Goal: Task Accomplishment & Management: Complete application form

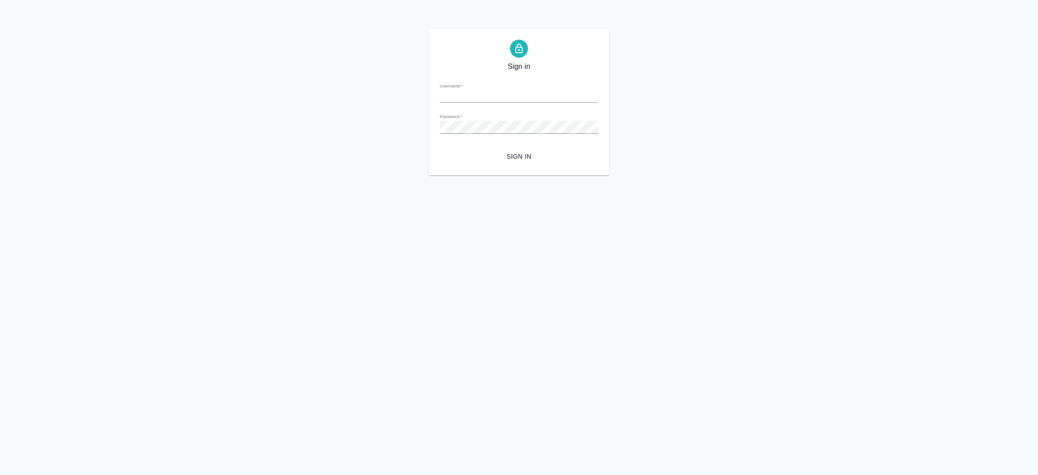
type input "[EMAIL_ADDRESS][DOMAIN_NAME]"
click at [525, 159] on span "Sign in" at bounding box center [519, 156] width 144 height 11
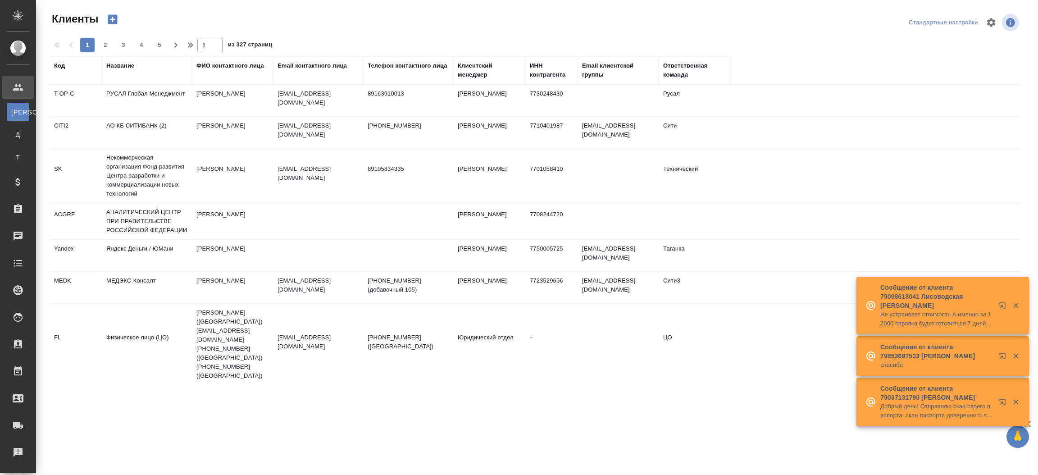
select select "RU"
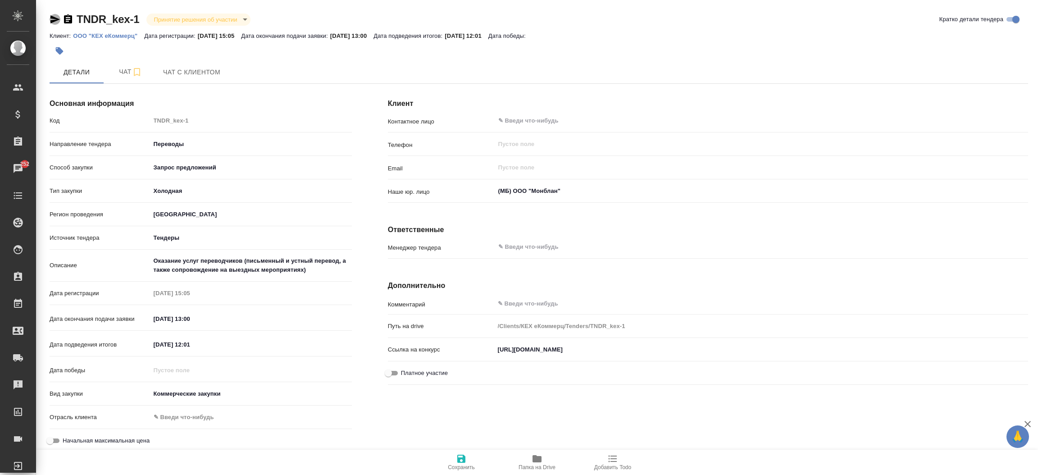
click at [53, 17] on icon "button" at bounding box center [54, 19] width 9 height 8
click at [13, 164] on div "Чаты" at bounding box center [6, 169] width 23 height 14
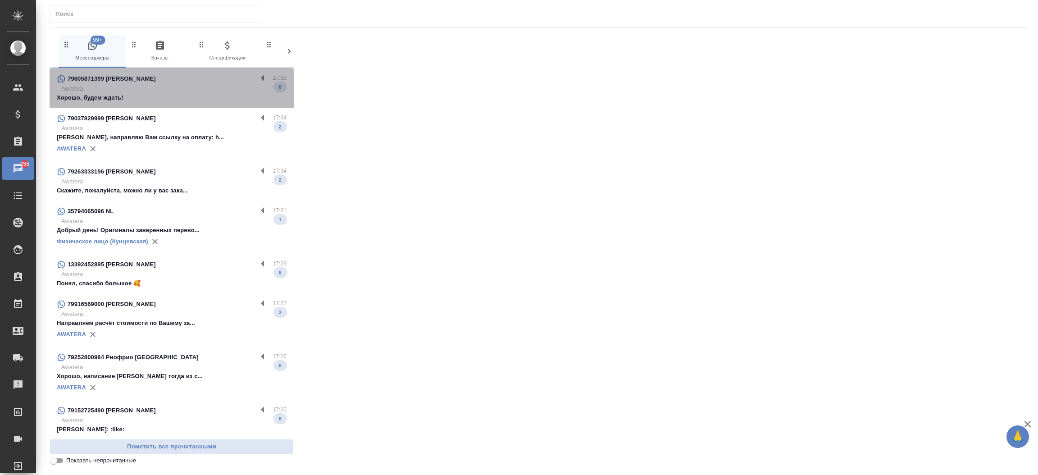
click at [179, 83] on div "79605871399 [PERSON_NAME]" at bounding box center [157, 78] width 200 height 11
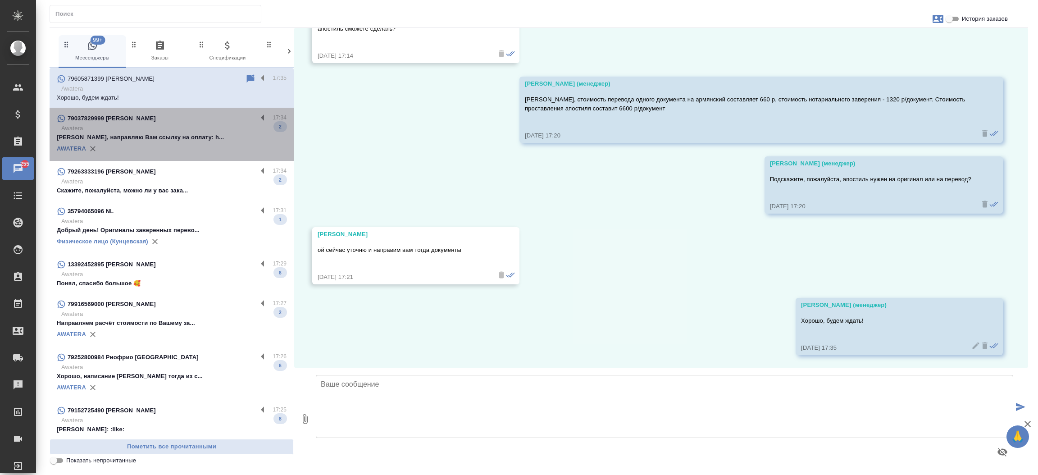
click at [182, 128] on p "Awatera" at bounding box center [173, 128] width 225 height 9
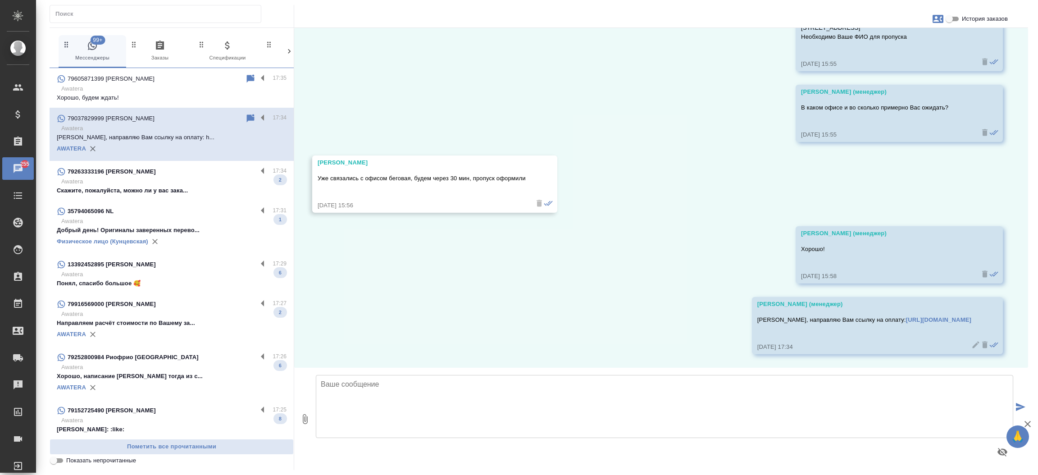
scroll to position [261, 0]
click at [147, 10] on input "text" at bounding box center [157, 14] width 205 height 13
paste input "+7 926 333 31 96"
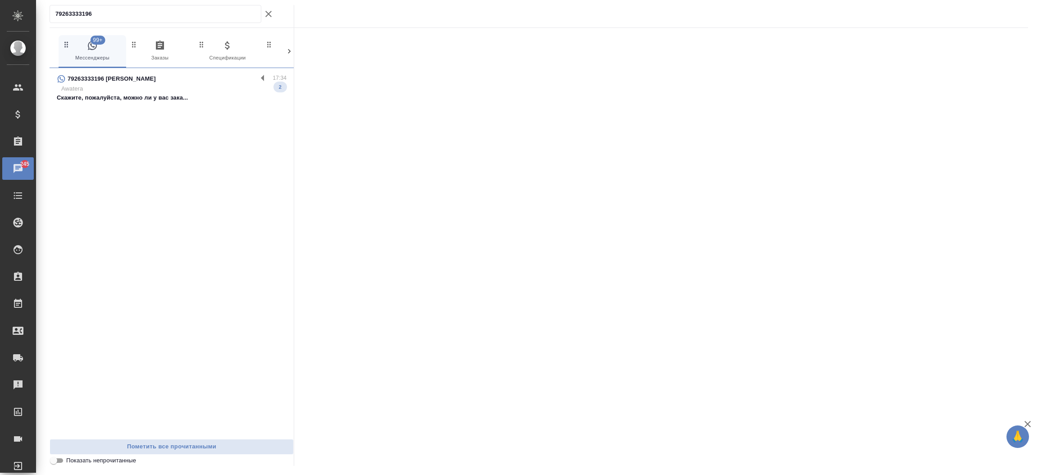
type input "79263333196"
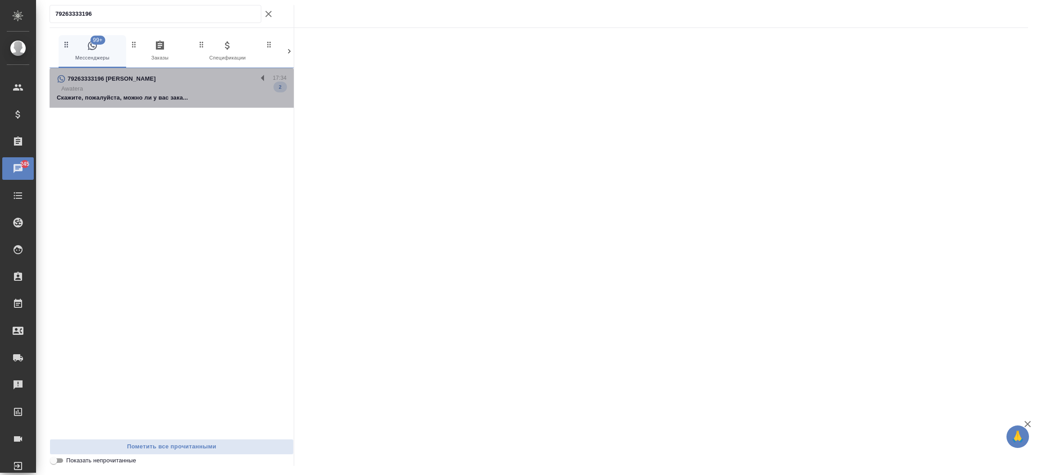
click at [151, 89] on p "Awatera" at bounding box center [173, 88] width 225 height 9
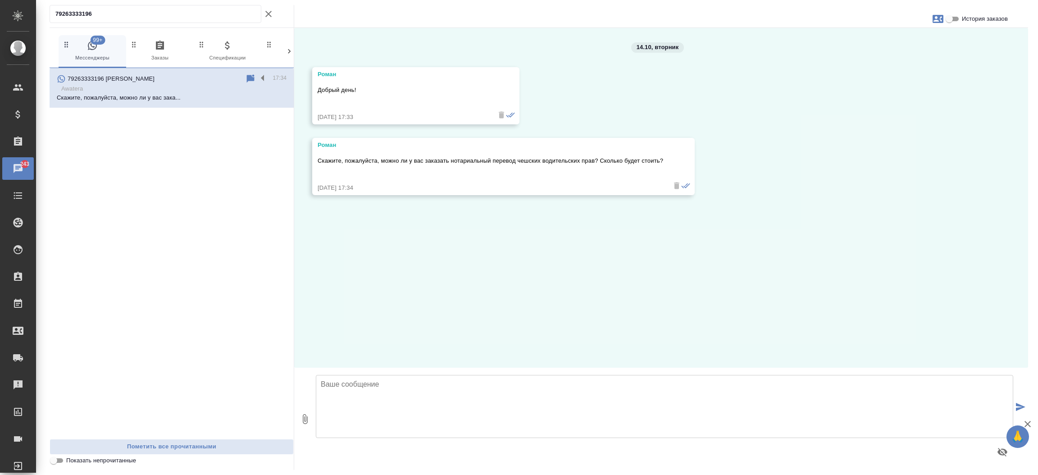
click at [391, 388] on textarea at bounding box center [664, 406] width 697 height 63
type textarea "Роман, добрый день! Направьте пожалуйста скан прав для расчета стоимости и срок…"
type textarea "У нас несколько офисов по Москве, подскажите ближайшую станцию метро, где было …"
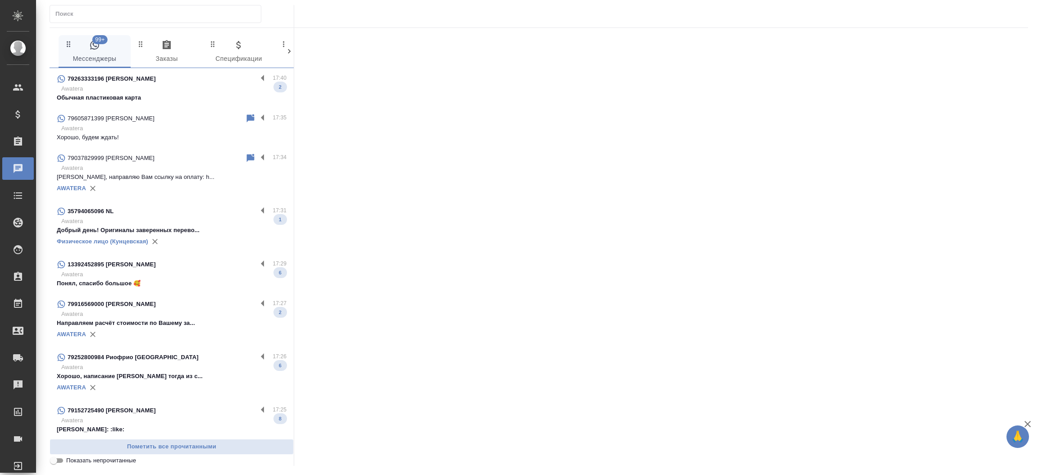
click at [136, 76] on div "79263333196 [PERSON_NAME]" at bounding box center [157, 78] width 200 height 11
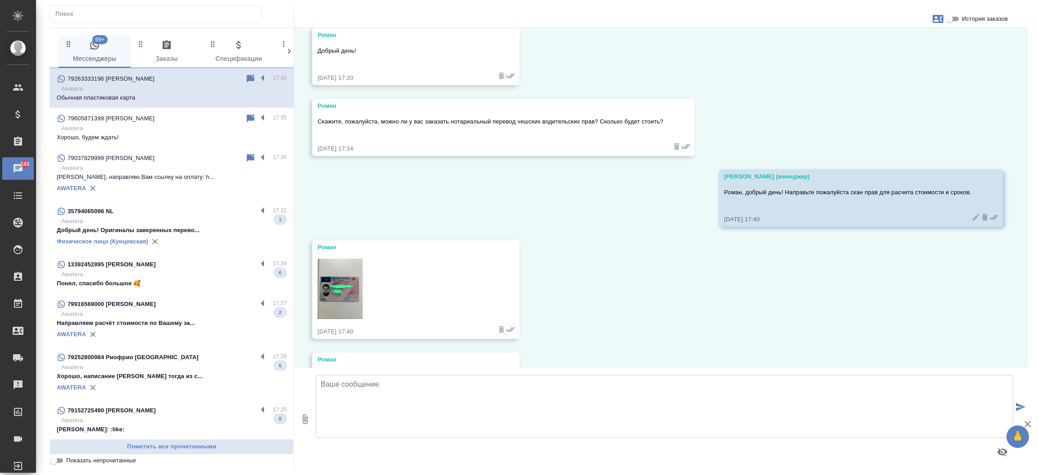
scroll to position [94, 0]
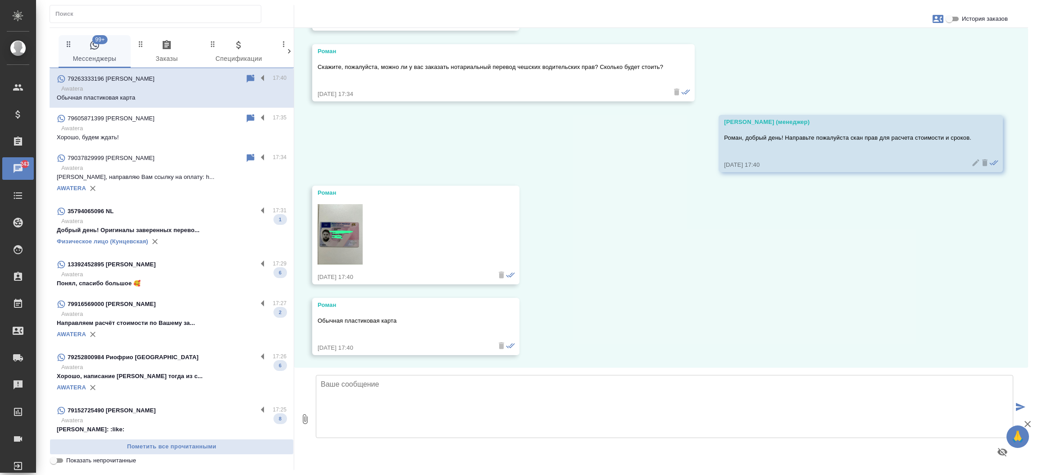
click at [419, 423] on textarea at bounding box center [664, 406] width 697 height 63
type textarea "У нас несколько офисов по Москве, подскажите ближайшую к Вам станцию мето, где …"
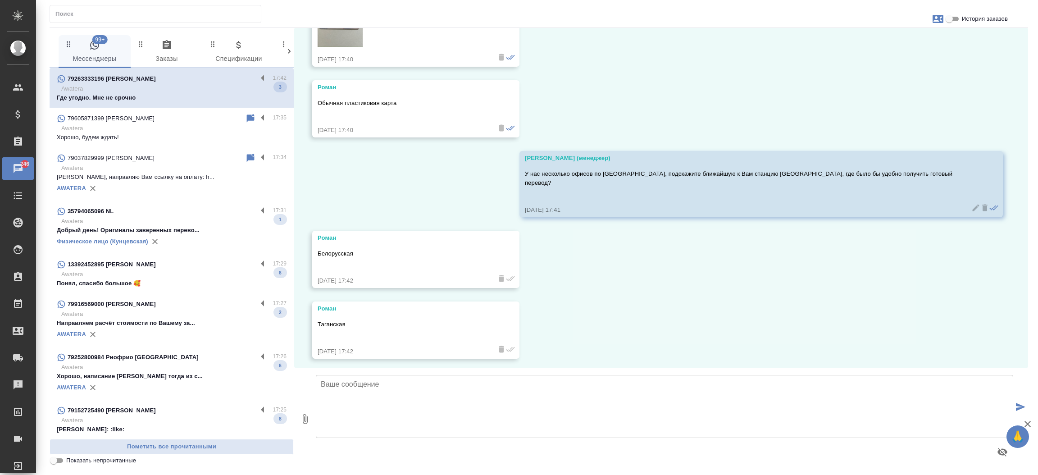
scroll to position [377, 0]
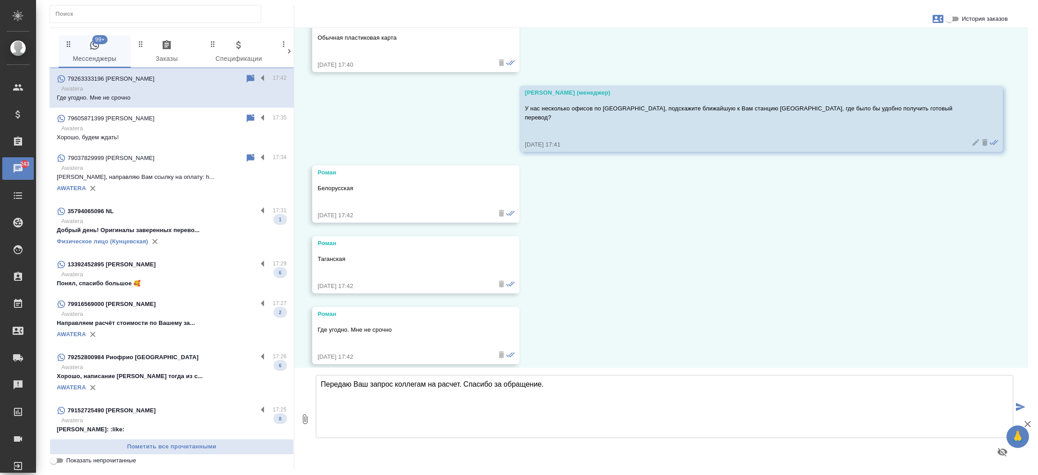
type textarea "Передаю Ваш запрос коллегам на расчет. Спасибо за обращение."
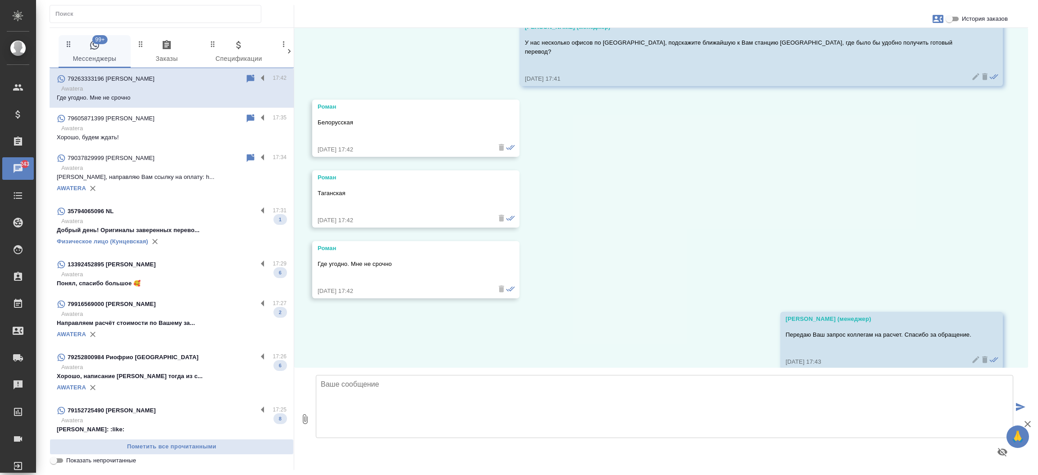
scroll to position [447, 0]
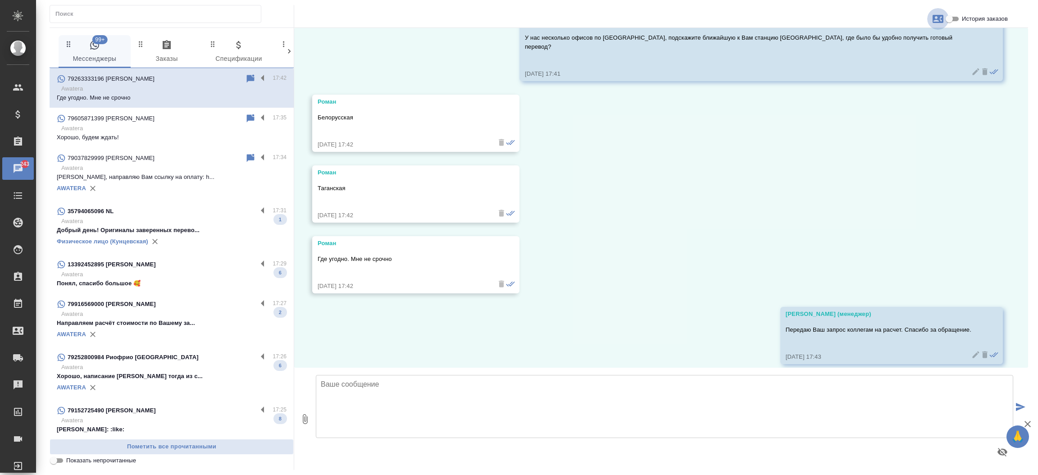
click at [930, 18] on button "button" at bounding box center [938, 19] width 22 height 22
click at [915, 42] on span "Создать заявку" at bounding box center [899, 43] width 42 height 9
select select "RU"
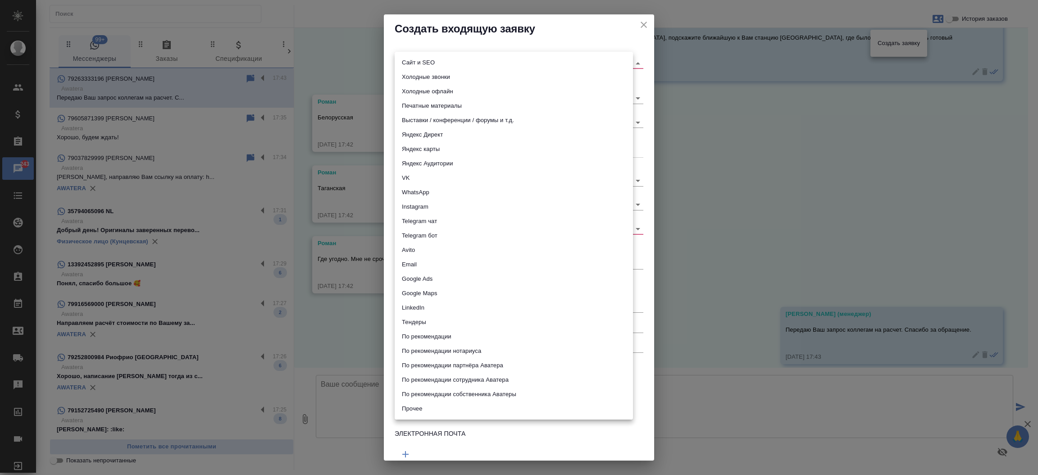
click at [473, 64] on body "🙏 .cls-1 fill:#fff; AWATERA Прутько Ирина i.prutko Клиенты Спецификации Заказы …" at bounding box center [519, 237] width 1038 height 475
click at [473, 64] on li "Сайт и SEO" at bounding box center [514, 62] width 238 height 14
type input "seo"
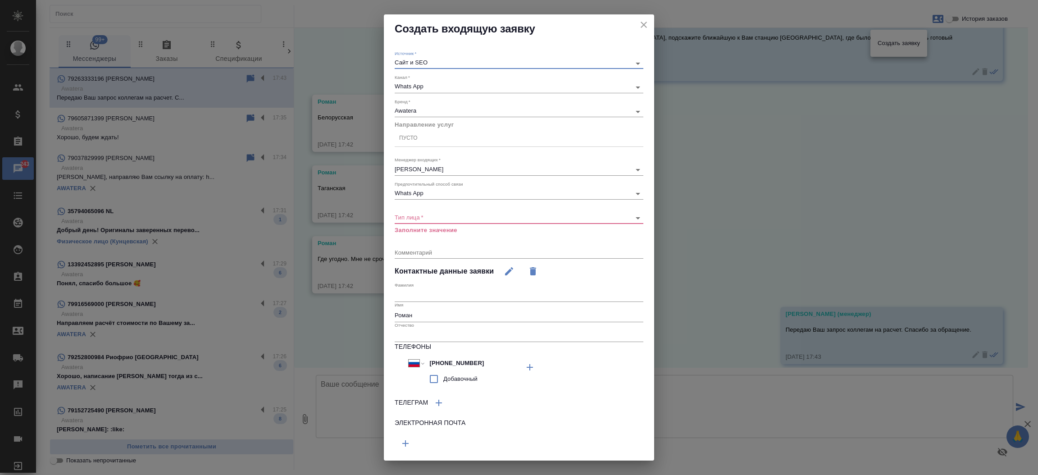
click at [431, 136] on div "Пусто" at bounding box center [519, 138] width 249 height 13
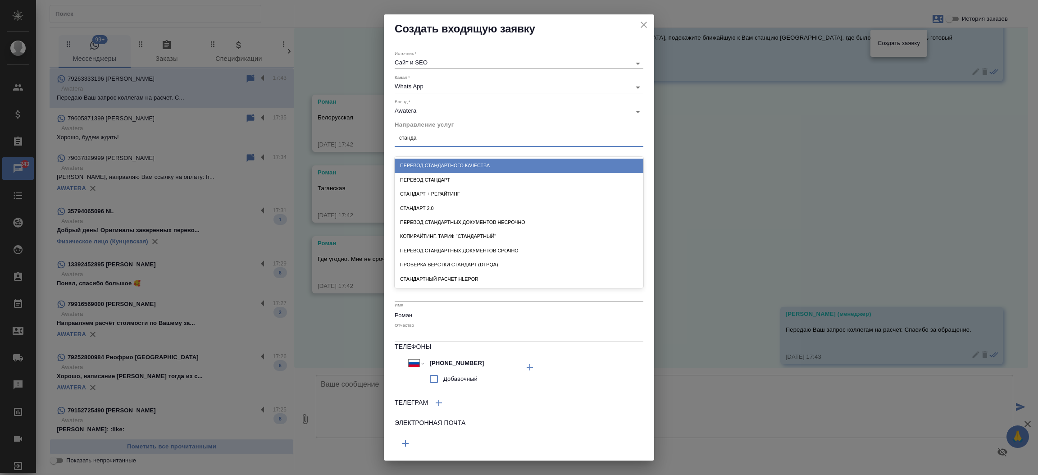
type input "стандарт"
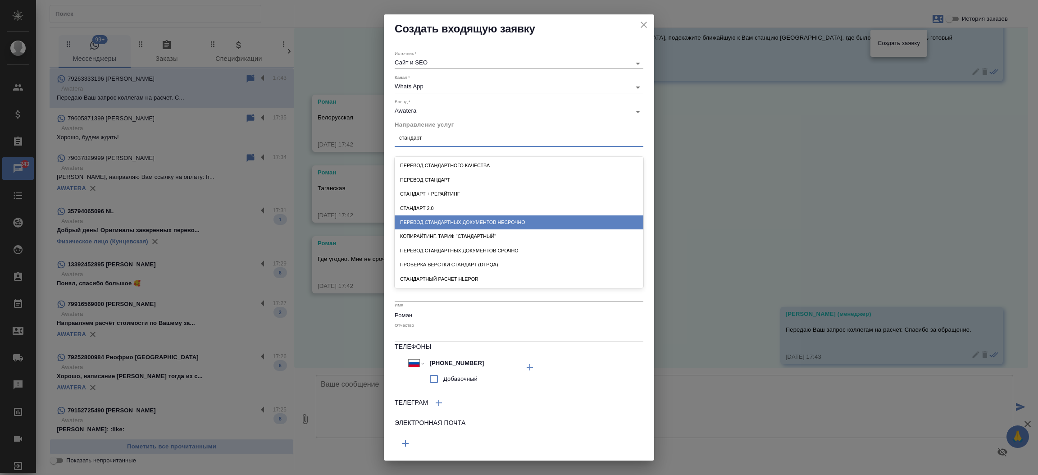
click at [460, 225] on div "Перевод стандартных документов несрочно" at bounding box center [519, 222] width 249 height 14
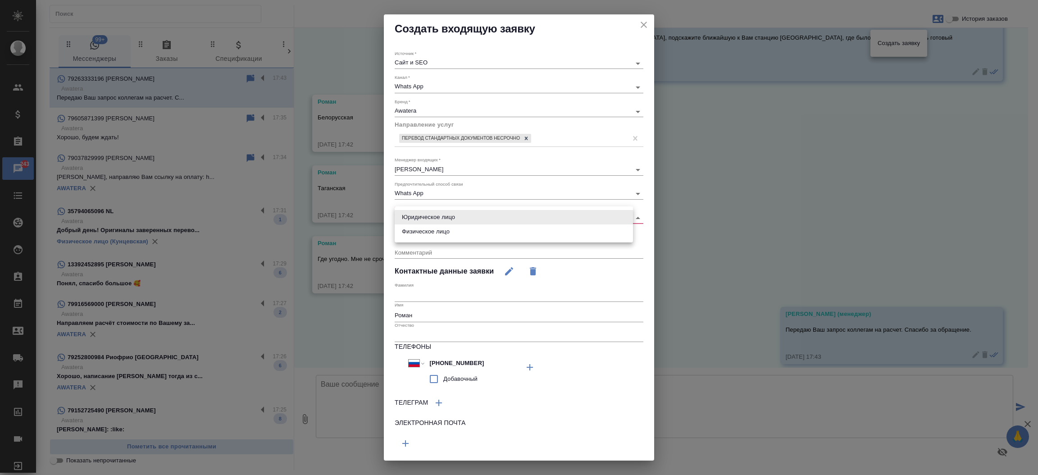
click at [431, 216] on body "🙏 .cls-1 fill:#fff; AWATERA Прутько Ирина i.prutko Клиенты Спецификации Заказы …" at bounding box center [519, 237] width 1038 height 475
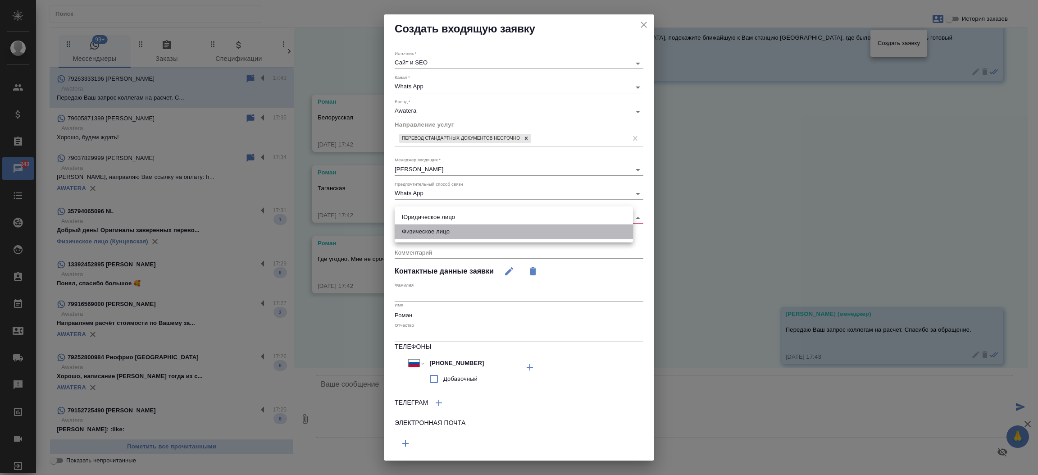
click at [429, 227] on li "Физическое лицо" at bounding box center [514, 231] width 238 height 14
type input "private"
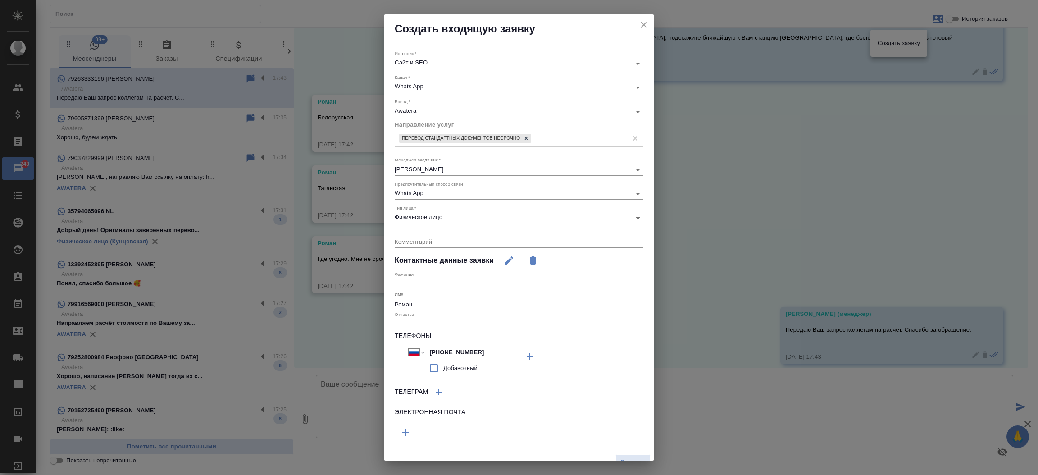
scroll to position [12, 0]
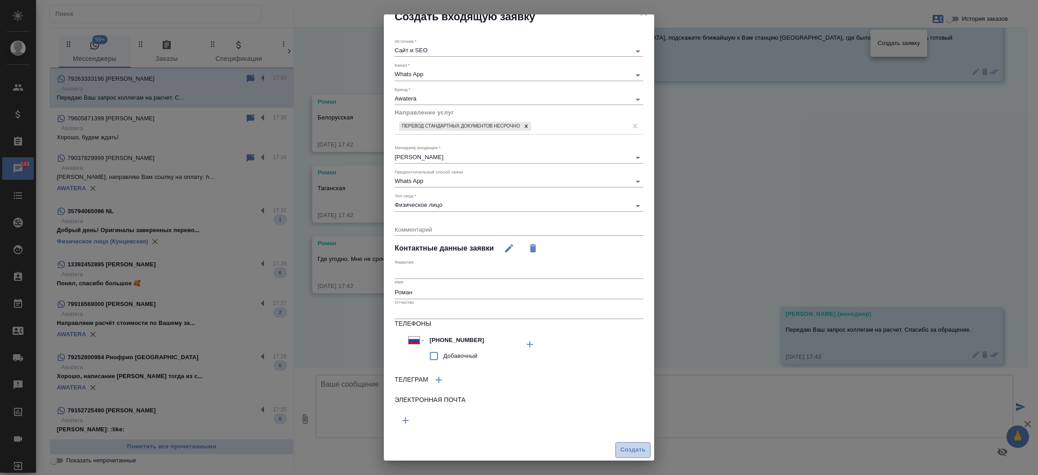
click at [620, 451] on span "Создать" at bounding box center [632, 450] width 25 height 10
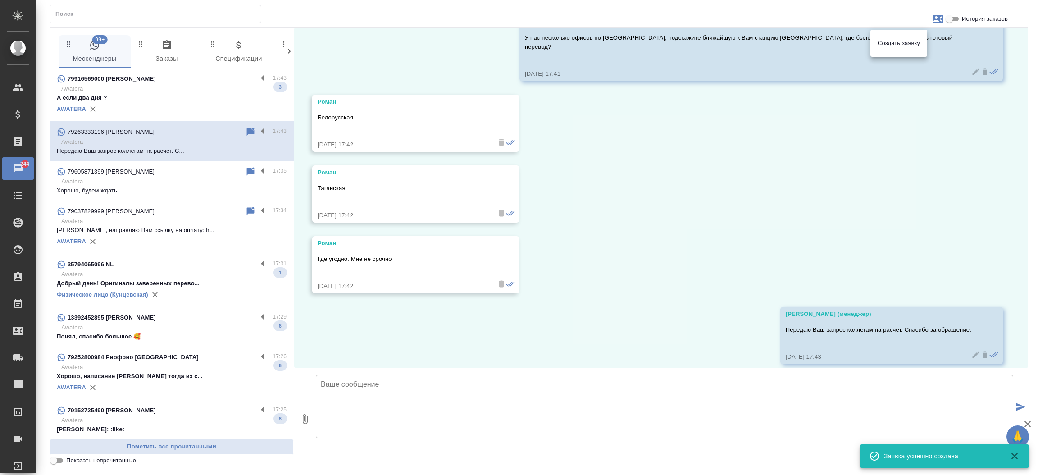
click at [665, 164] on div at bounding box center [519, 237] width 1038 height 475
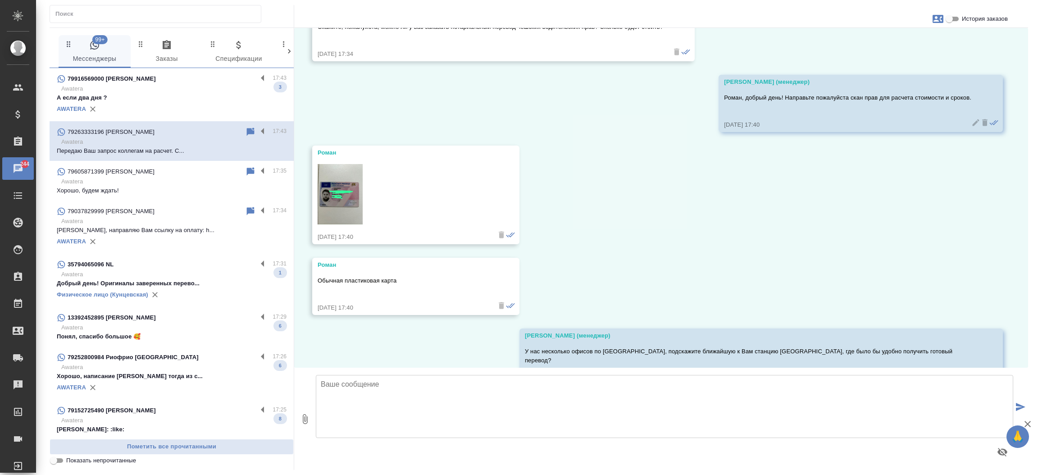
scroll to position [130, 0]
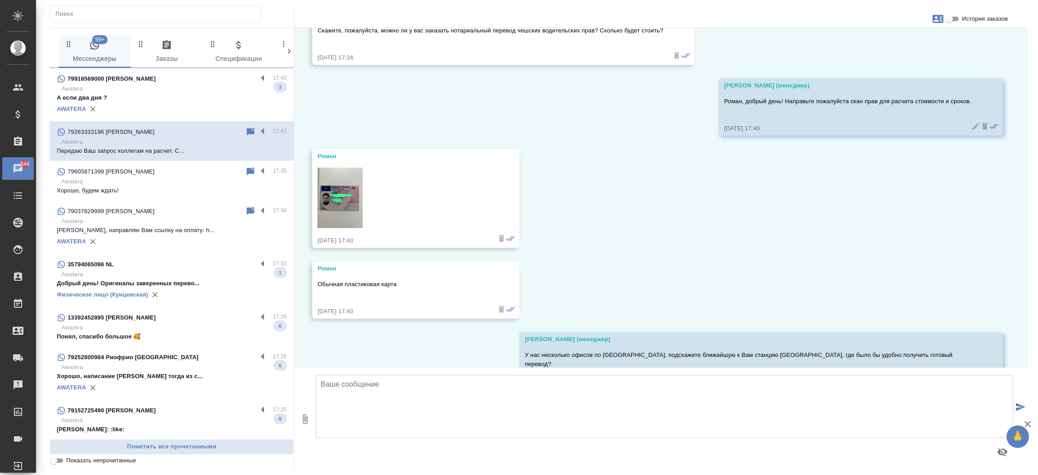
click at [344, 201] on img at bounding box center [340, 198] width 45 height 60
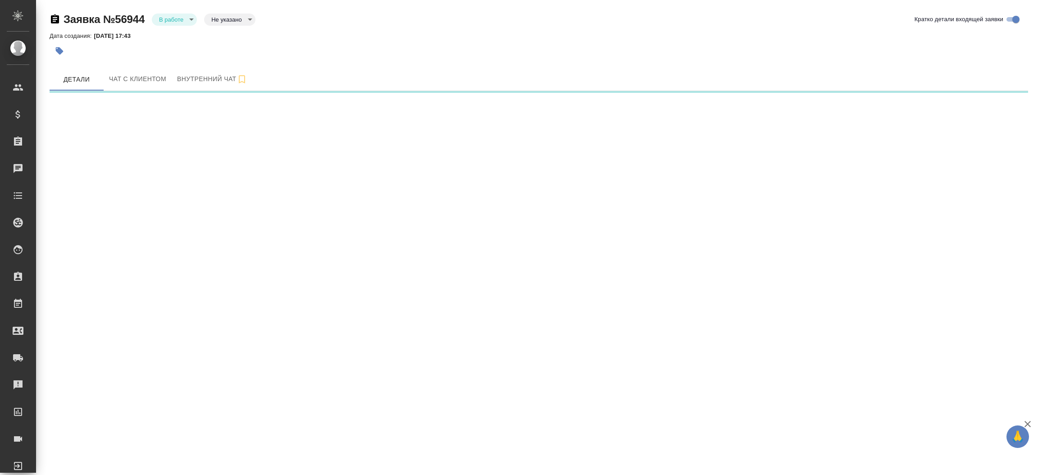
select select "RU"
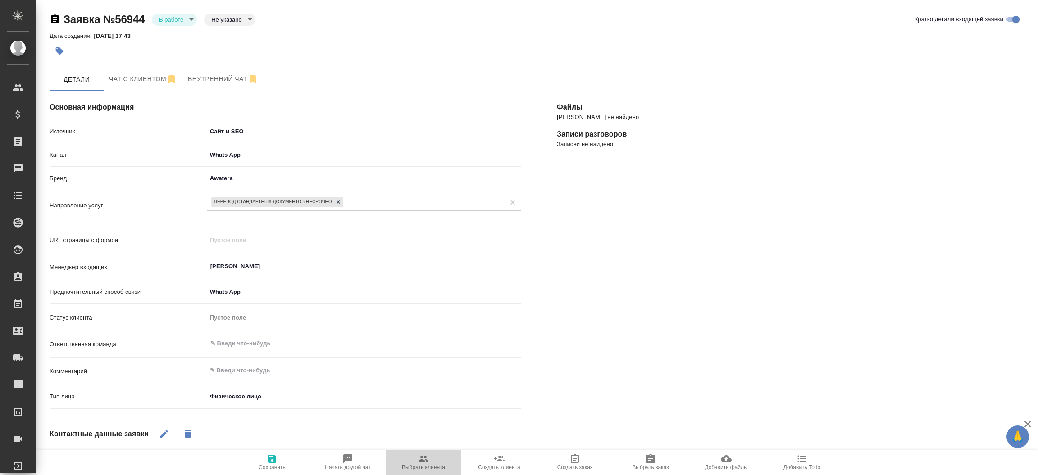
click at [437, 456] on span "Выбрать клиента" at bounding box center [423, 461] width 65 height 17
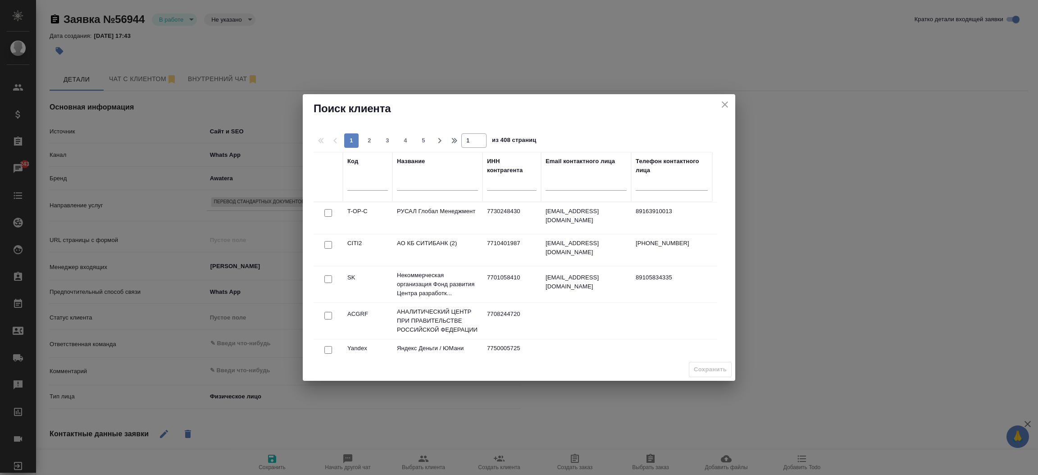
type textarea "x"
click at [427, 183] on input "text" at bounding box center [437, 184] width 81 height 11
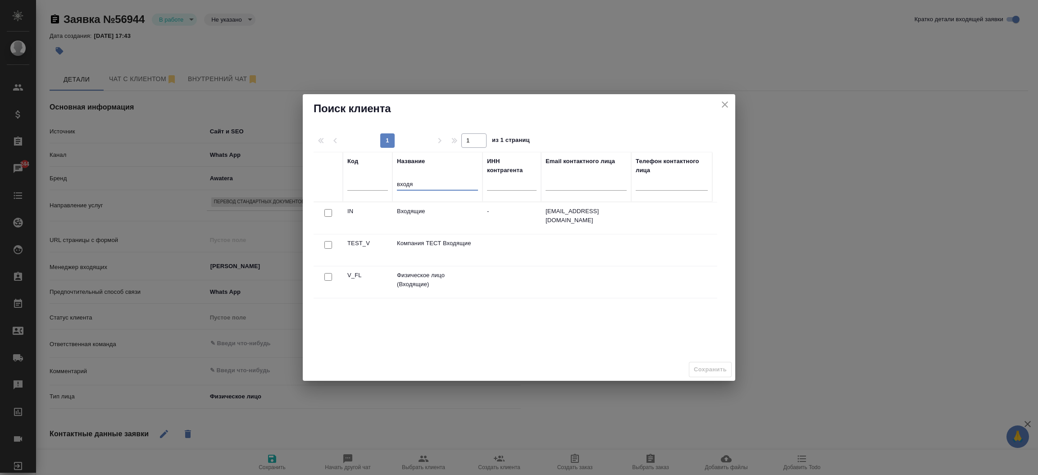
type input "входя"
click at [328, 277] on input "checkbox" at bounding box center [328, 277] width 8 height 8
checkbox input "true"
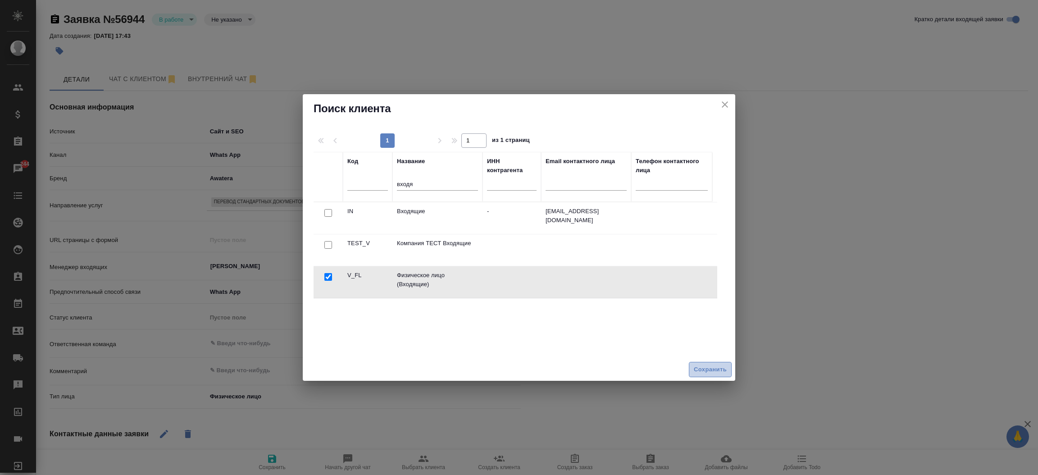
click at [710, 371] on span "Сохранить" at bounding box center [710, 369] width 33 height 10
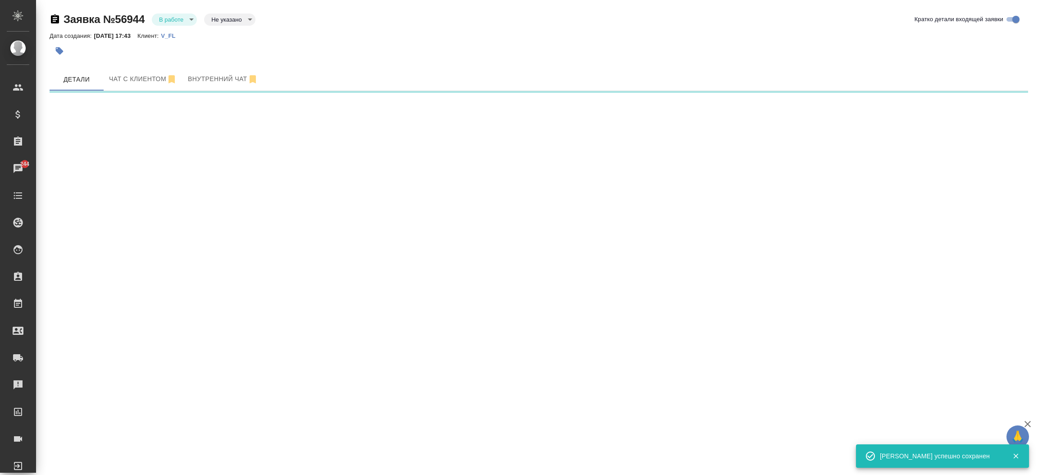
select select "RU"
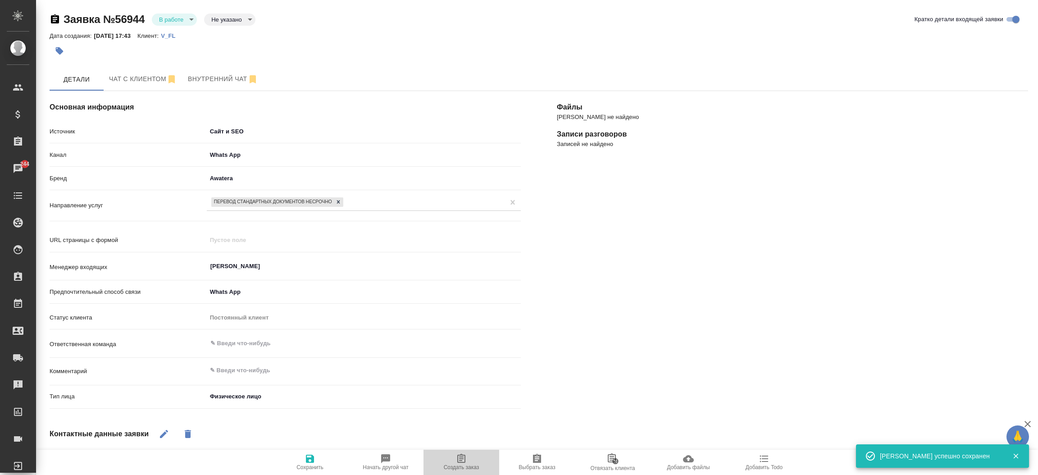
click at [471, 460] on span "Создать заказ" at bounding box center [461, 461] width 65 height 17
type textarea "x"
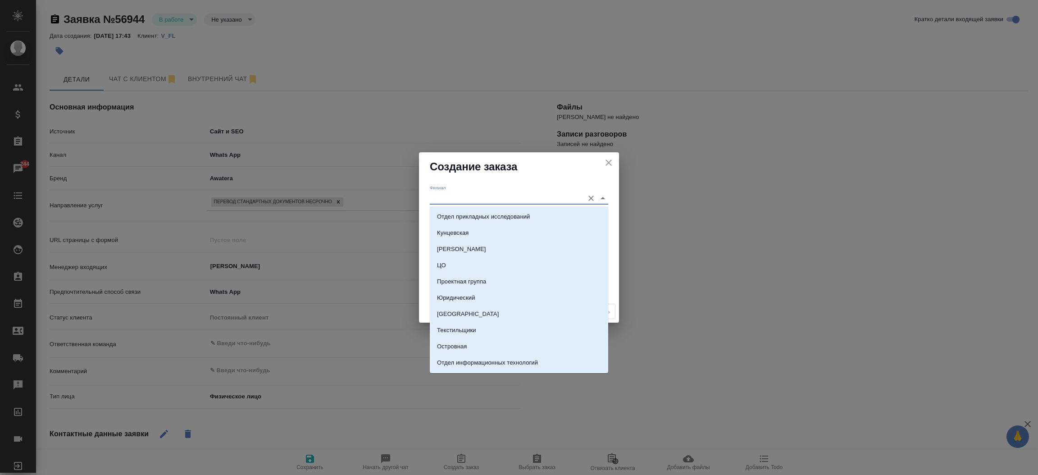
click at [452, 201] on input "Филиал" at bounding box center [505, 198] width 150 height 12
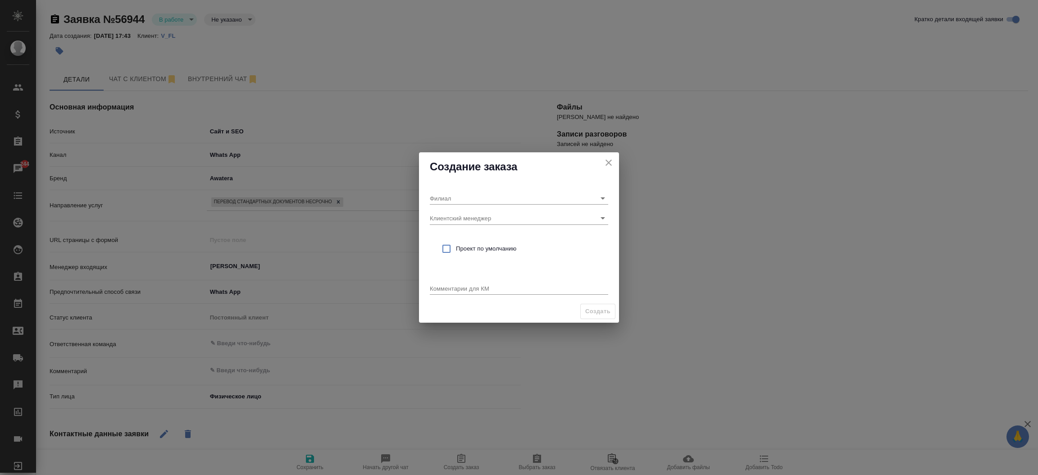
click at [426, 173] on div "Создание заказа" at bounding box center [519, 166] width 200 height 29
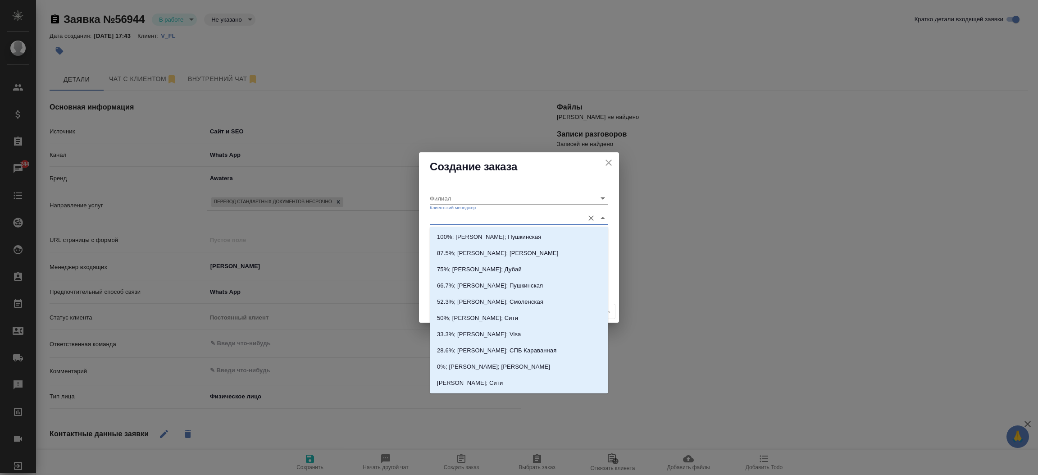
click at [431, 219] on input "Клиентский менеджер" at bounding box center [505, 218] width 150 height 12
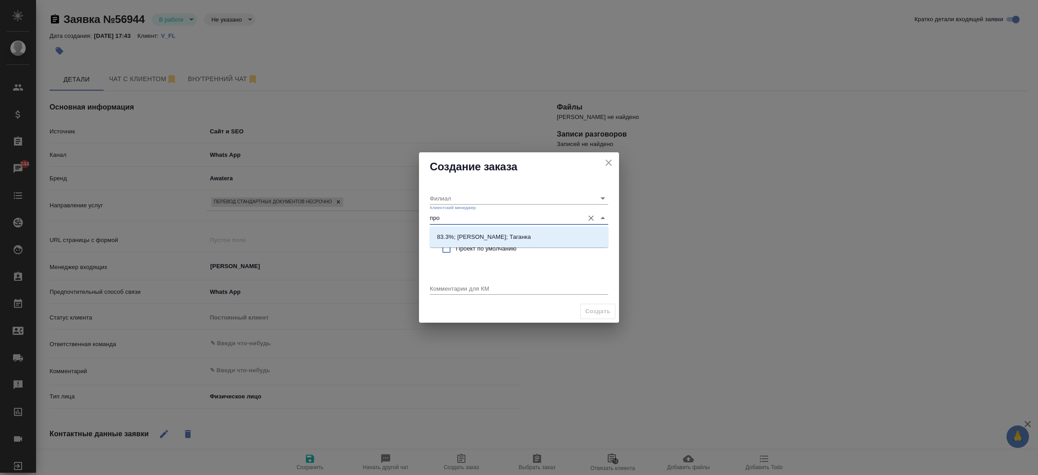
type input "прох"
click at [547, 237] on li "83.3%; Прохорова Анастасия; Таганка" at bounding box center [519, 237] width 178 height 16
type input "Таганка"
type input "83.3%; Прохорова Анастасия; Таганка"
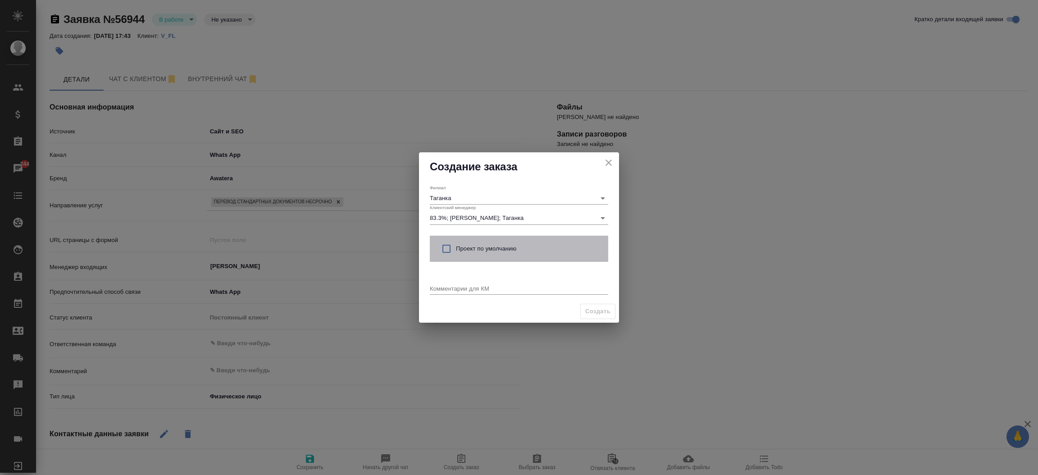
click at [461, 246] on span "Проект по умолчанию" at bounding box center [528, 248] width 145 height 9
checkbox input "true"
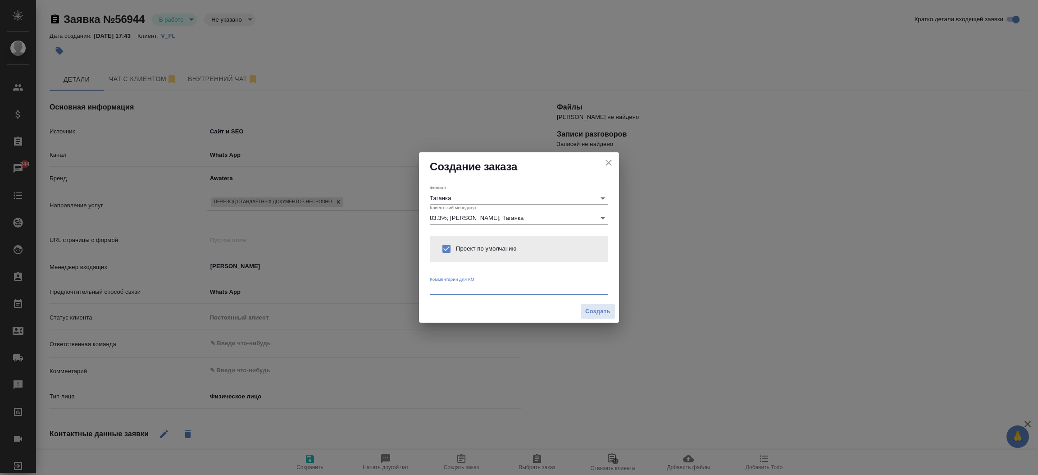
click at [448, 287] on textarea at bounding box center [519, 288] width 178 height 7
type textarea "от КВ: чешск-русс и нз, ответ в вотс ап."
click at [601, 301] on div "Создать" at bounding box center [519, 311] width 200 height 23
click at [597, 312] on span "Создать" at bounding box center [597, 311] width 25 height 10
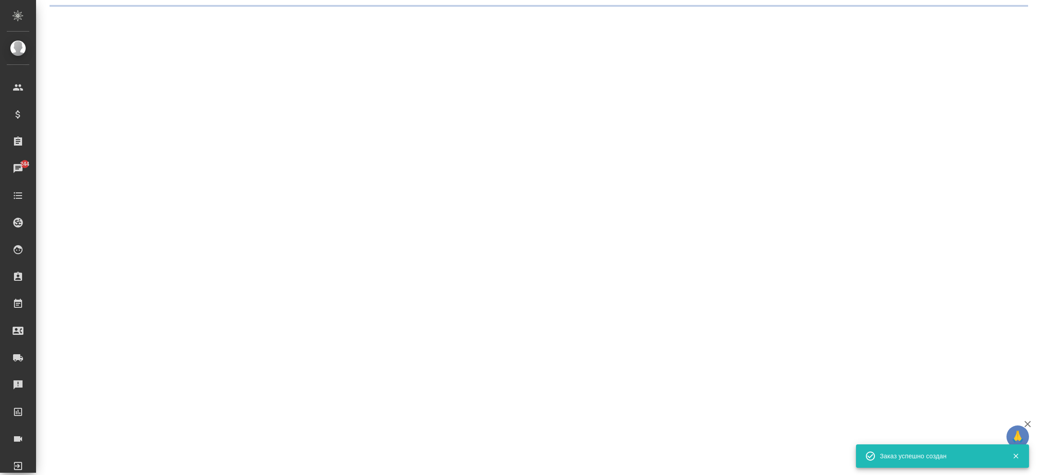
select select "RU"
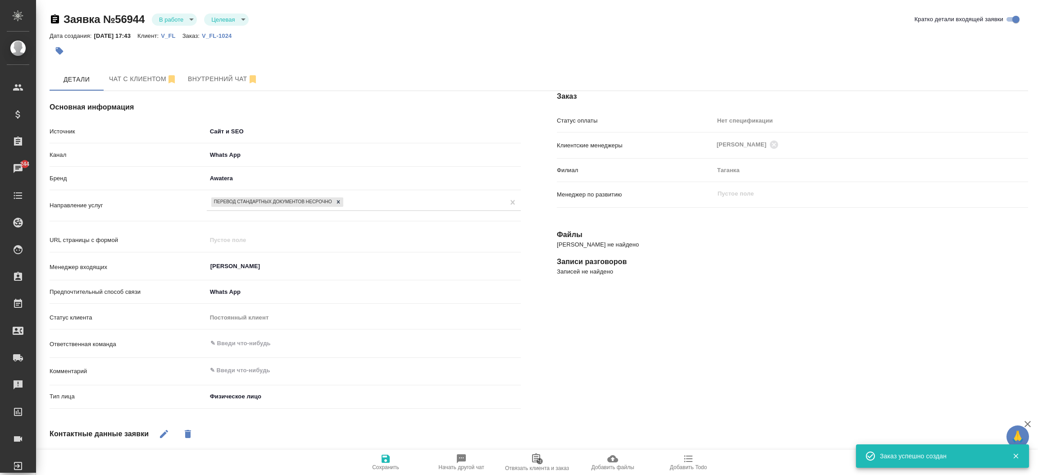
type textarea "x"
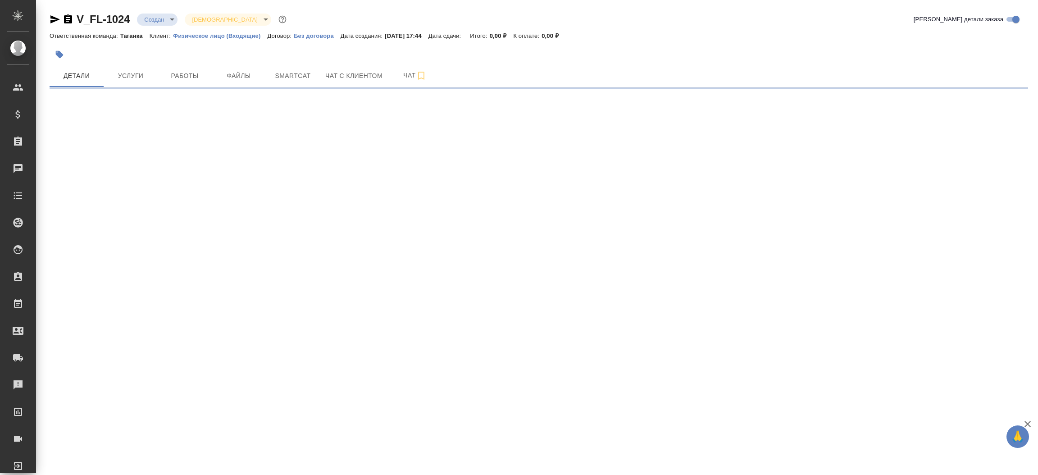
select select "RU"
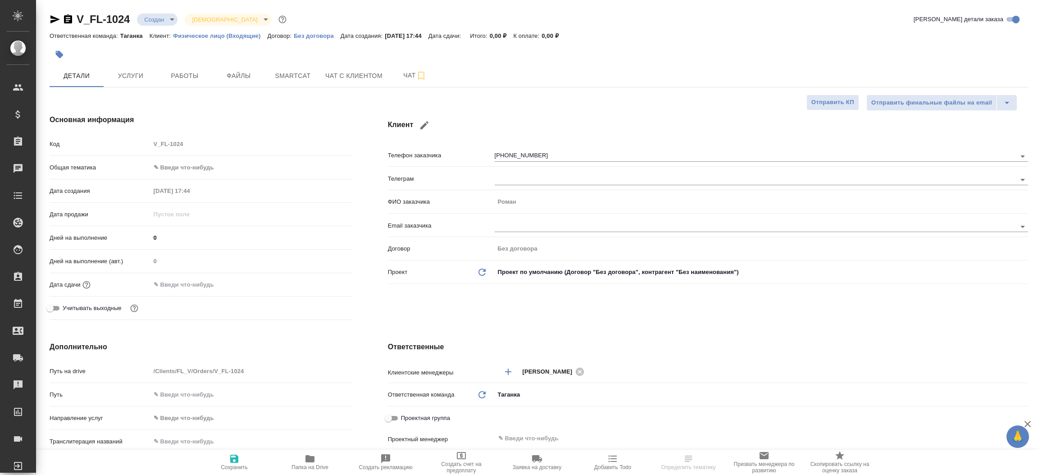
type textarea "x"
click at [475, 319] on div "Клиент Телефон заказчика +79263333196 Телеграм ФИО заказчика Роман Email заказч…" at bounding box center [708, 218] width 676 height 245
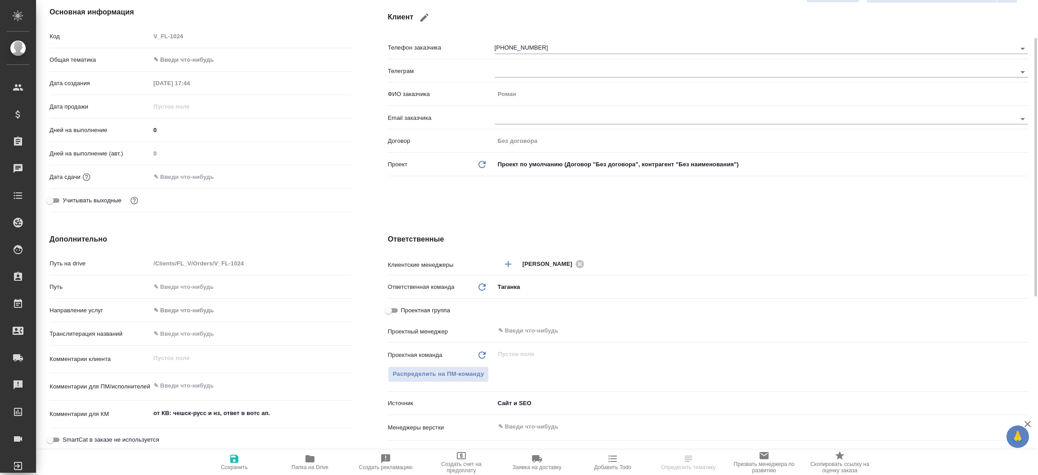
scroll to position [162, 0]
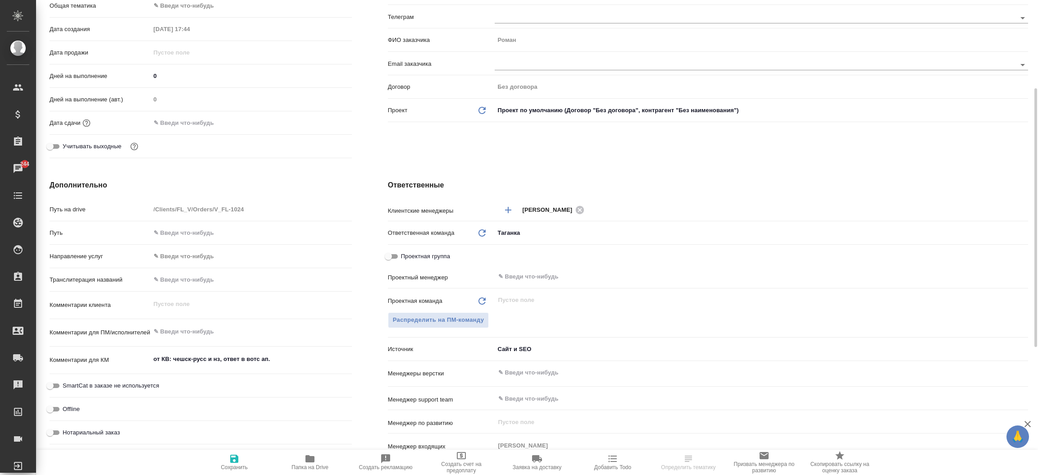
type textarea "x"
click at [296, 361] on textarea "от КВ: чешск-русс и нз, ответ в вотс ап." at bounding box center [251, 359] width 200 height 15
type textarea "от КВ: чешск-русс и нз, ответ в вотс ап. ,"
type textarea "x"
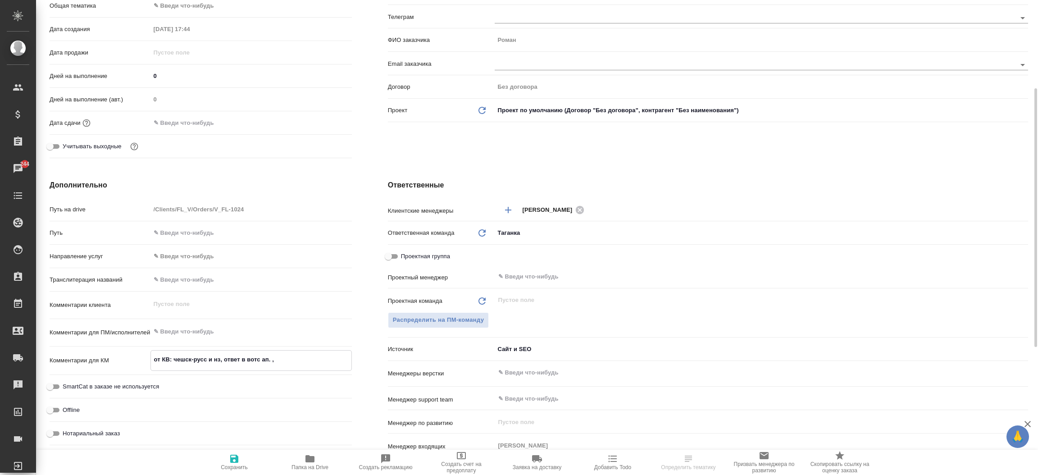
type textarea "x"
type textarea "от КВ: чешск-русс и нз, ответ в вотс ап. ,"
type textarea "x"
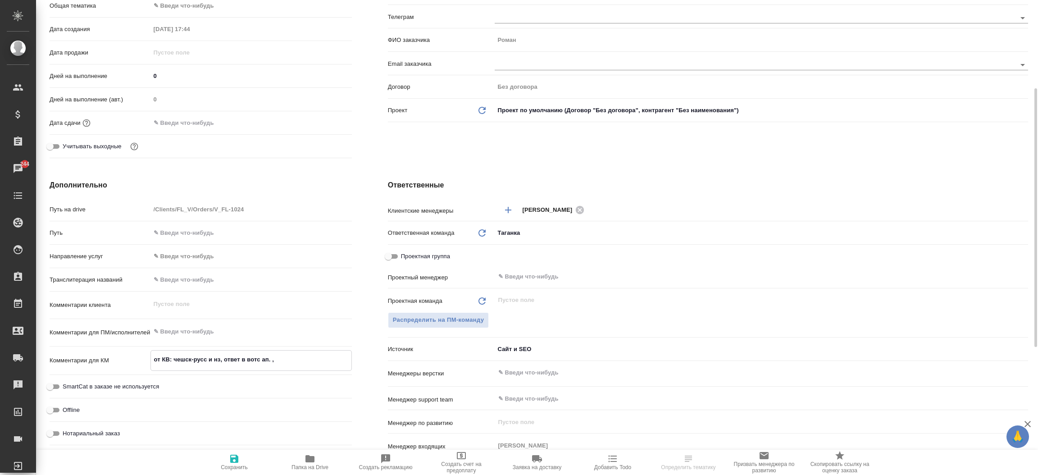
type textarea "x"
type textarea "от КВ: чешск-русс и нз, ответ в вотс ап. , т"
type textarea "x"
type textarea "от КВ: чешск-русс и нз, ответ в вотс ап. , та"
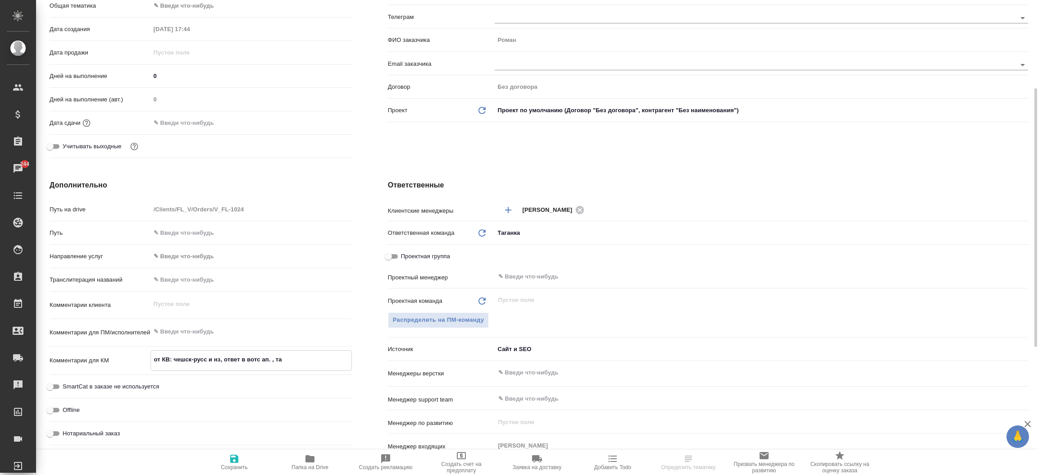
type textarea "x"
type textarea "от КВ: чешск-русс и нз, ответ в вотс ап. , таг"
type textarea "x"
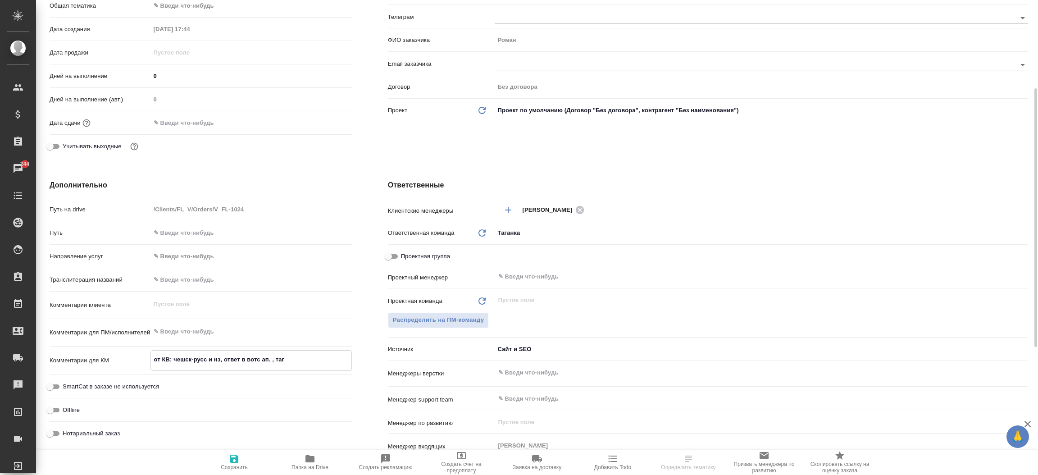
type textarea "x"
type textarea "от КВ: чешск-русс и нз, ответ в вотс ап. , тага"
type textarea "x"
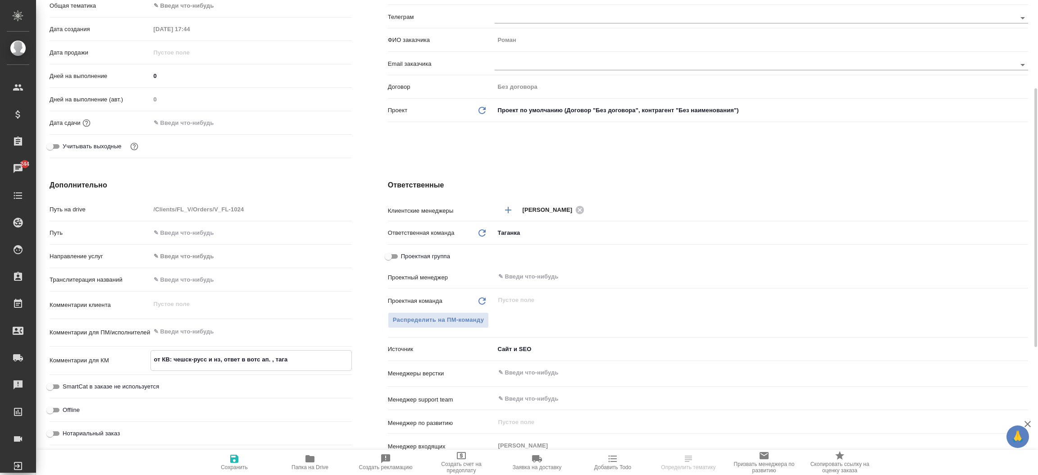
type textarea "от КВ: чешск-русс и нз, ответ в вотс ап. , таган"
type textarea "x"
type textarea "от КВ: чешск-русс и нз, ответ в вотс ап. , таганк"
type textarea "x"
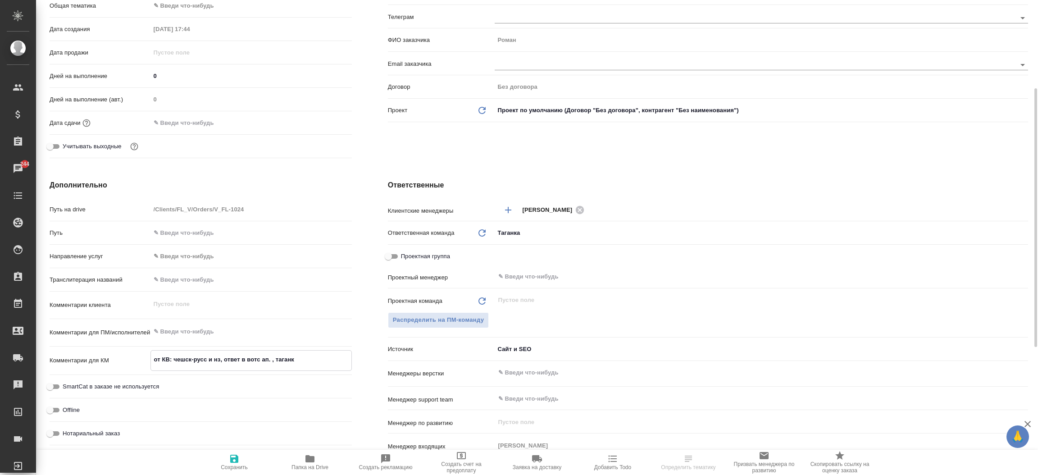
type textarea "x"
type textarea "от КВ: чешск-русс и нз, ответ в вотс ап. , таганка"
type textarea "x"
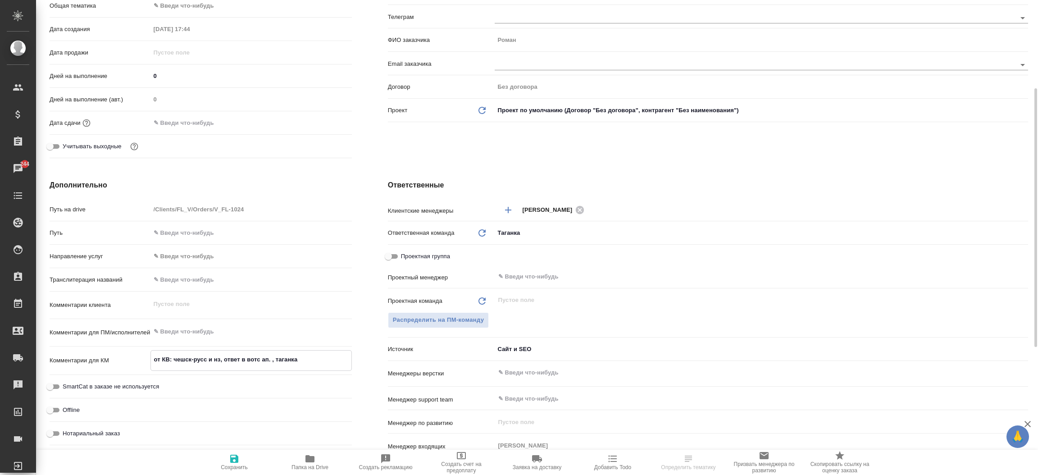
type textarea "x"
type textarea "от КВ: чешск-русс и нз, ответ в вотс ап. , таганка"
type textarea "x"
type textarea "от КВ: чешск-русс и нз, ответ в вотс ап. , таганка у"
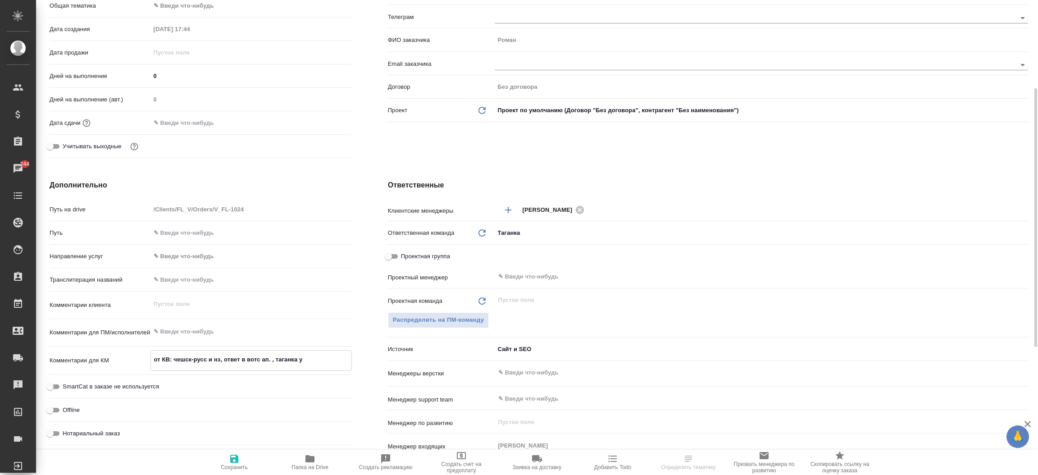
type textarea "x"
type textarea "от КВ: чешск-русс и нз, ответ в вотс ап. , таганка уд"
type textarea "x"
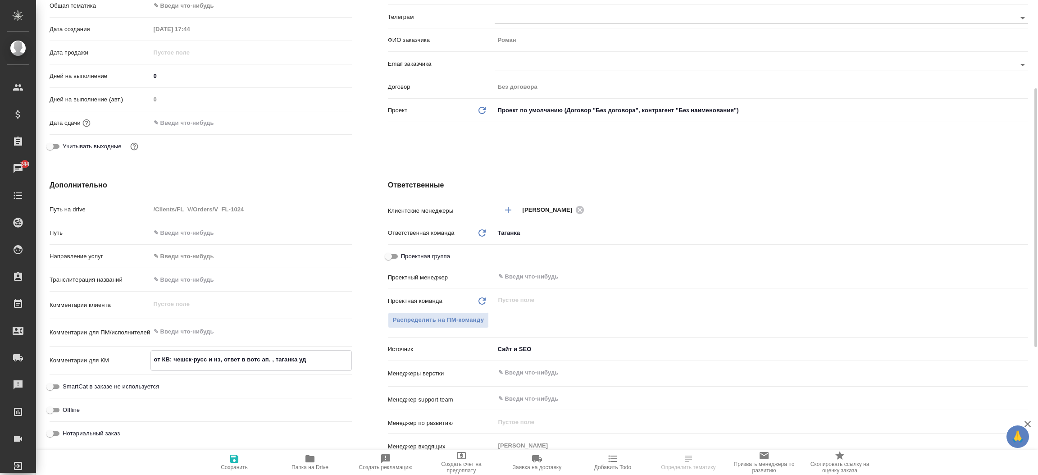
type textarea "x"
type textarea "от КВ: чешск-русс и нз, ответ в вотс ап. , таганка удо"
type textarea "x"
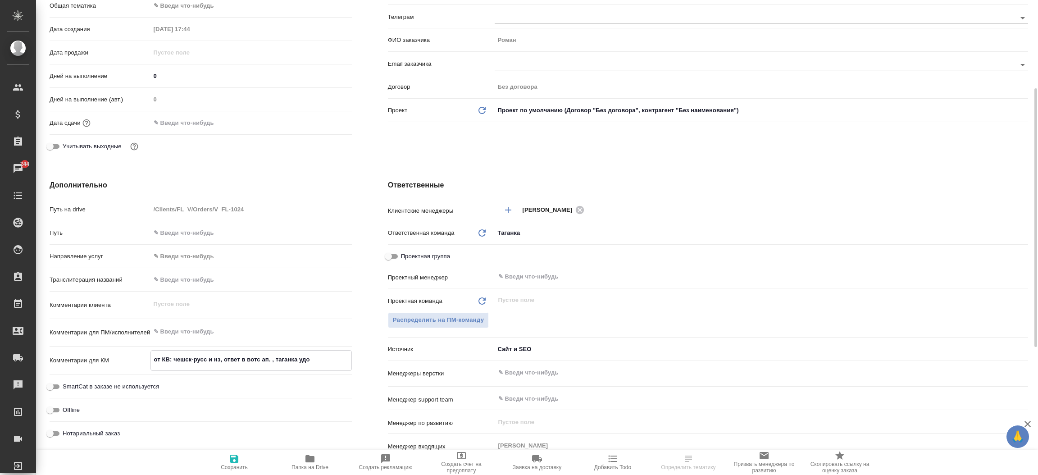
type textarea "x"
type textarea "от КВ: чешск-русс и нз, ответ в вотс ап. , таганка удоб"
type textarea "x"
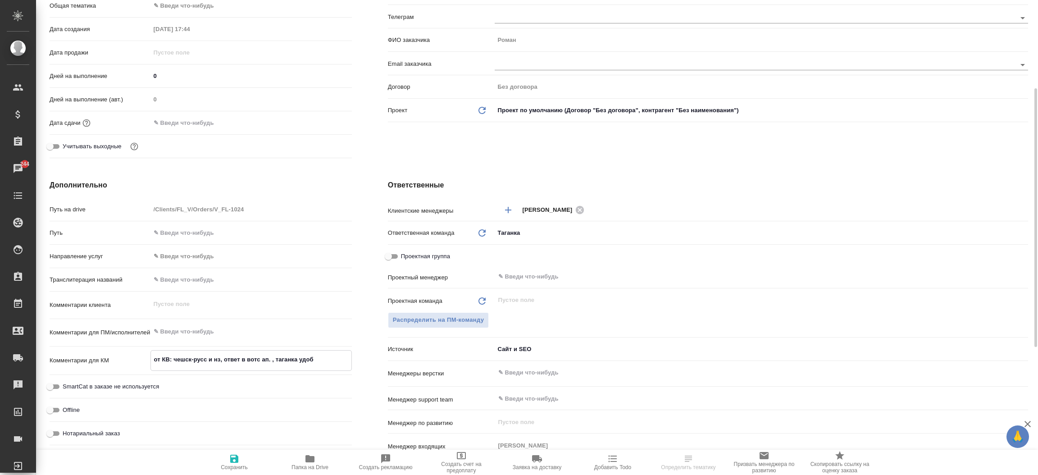
type textarea "от КВ: чешск-русс и нз, ответ в вотс ап. , таганка удобн"
type textarea "x"
type textarea "от КВ: чешск-русс и нз, ответ в вотс ап. , таганка удобна"
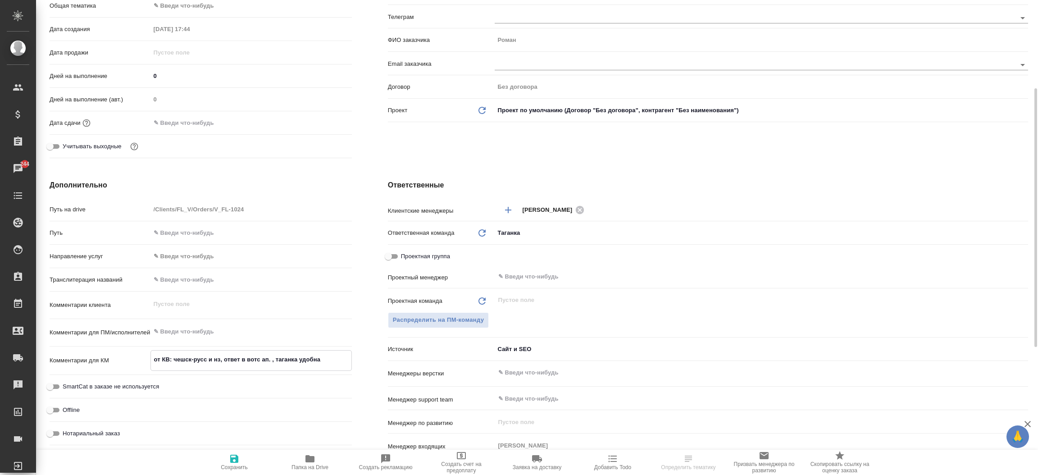
type textarea "x"
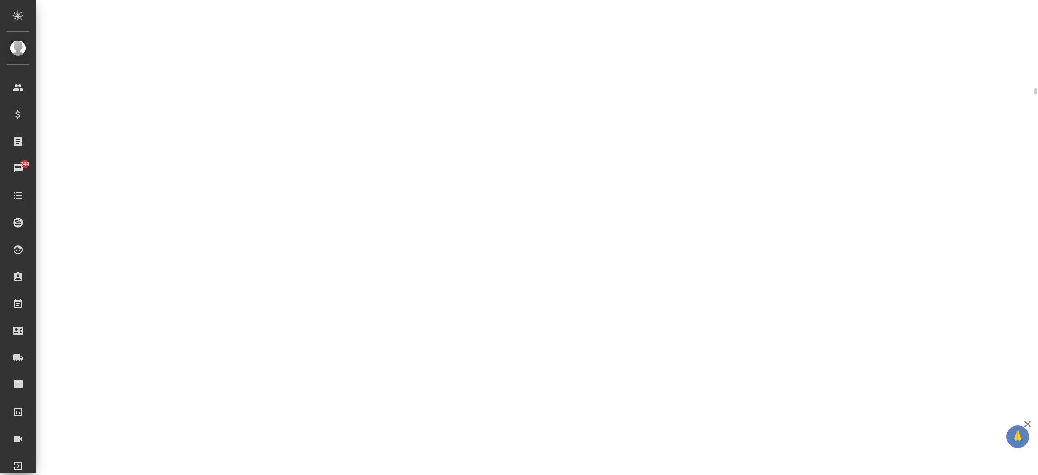
select select "RU"
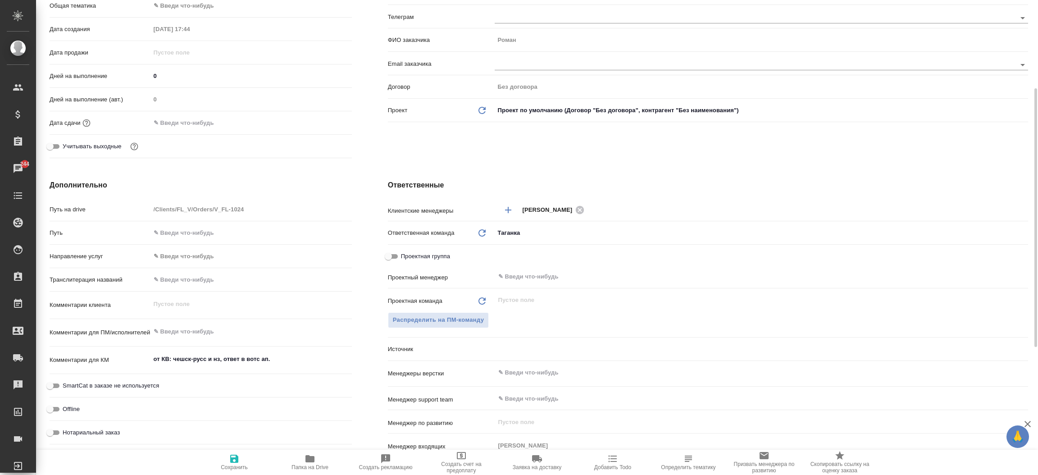
type textarea "x"
click at [287, 373] on div "Комментарии для КМ от КВ: чешск-русс и нз, ответ в вотс ап. x" at bounding box center [201, 363] width 302 height 27
type textarea "x"
click at [287, 362] on textarea "от КВ: чешск-русс и нз, ответ в вотс ап." at bounding box center [251, 359] width 200 height 15
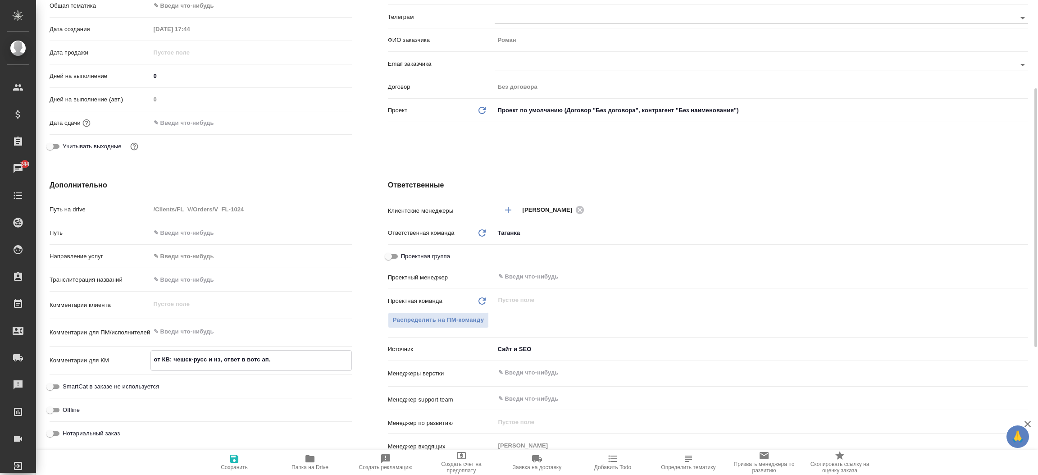
type textarea "от КВ: чешск-русс и нз, ответ в вотс ап."
type textarea "x"
type textarea "от КВ: чешск-русс и нз, ответ в вотс ап. у"
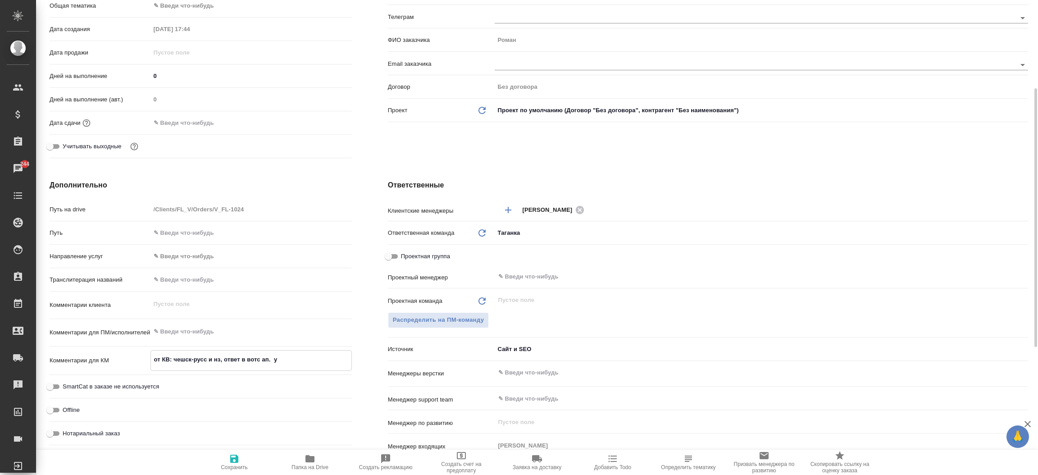
type textarea "x"
type textarea "от КВ: чешск-русс и нз, ответ в вотс ап. уд"
type textarea "x"
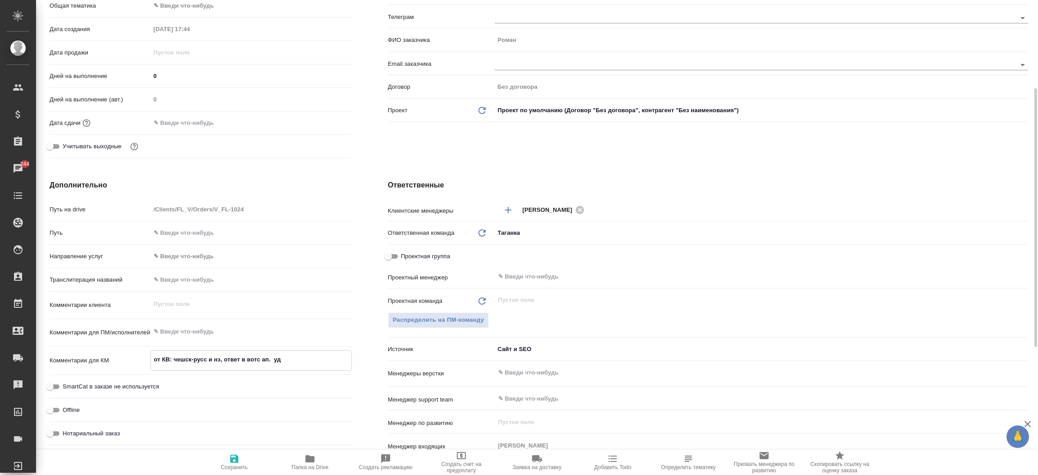
type textarea "x"
type textarea "от КВ: чешск-русс и нз, ответ в вотс ап. удо"
type textarea "x"
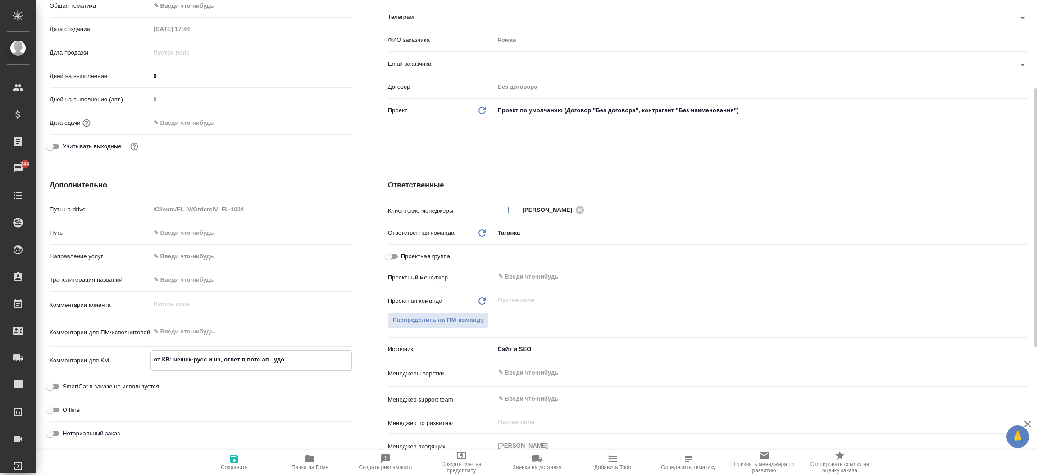
type textarea "x"
type textarea "от КВ: чешск-русс и нз, ответ в вотс ап. удоб"
type textarea "x"
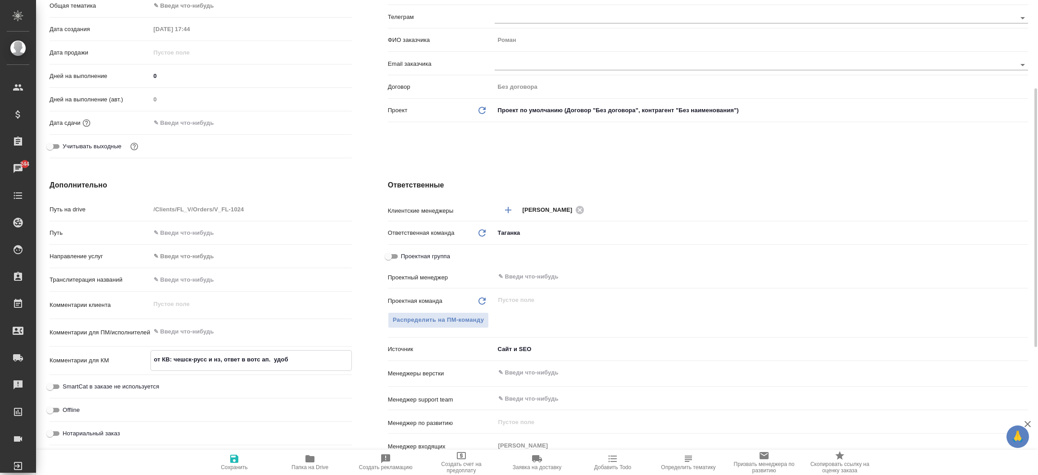
type textarea "от КВ: чешск-русс и нз, ответ в вотс ап. удобн"
type textarea "x"
type textarea "от КВ: чешск-русс и нз, ответ в вотс ап. удобна"
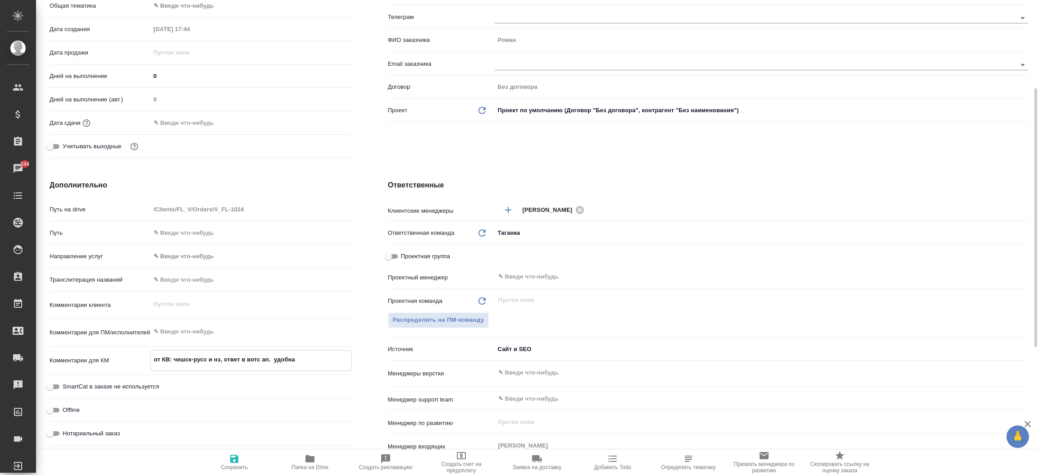
type textarea "x"
type textarea "от КВ: чешск-русс и нз, ответ в вотс ап. удобна"
type textarea "x"
type textarea "от КВ: чешск-русс и нз, ответ в вотс ап. удобна т"
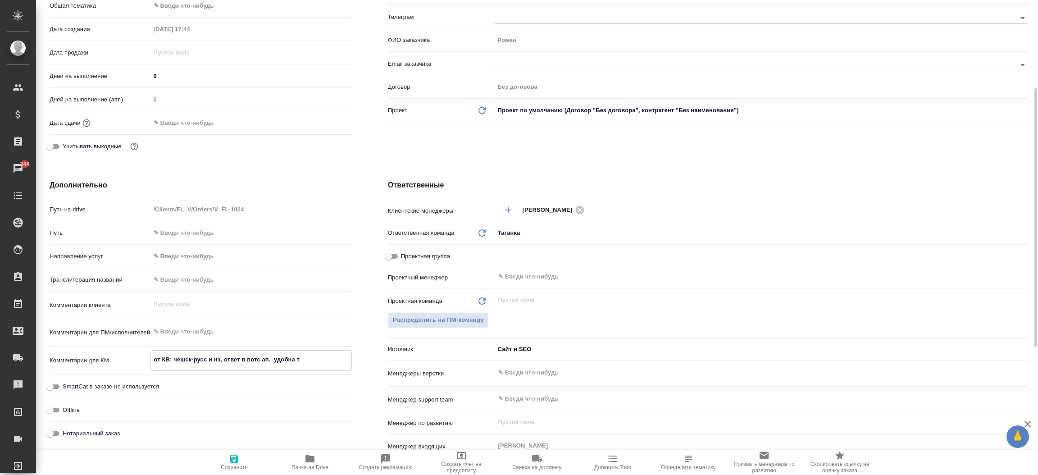
type textarea "x"
type textarea "от КВ: чешск-русс и нз, ответ в вотс ап. удобна та"
type textarea "x"
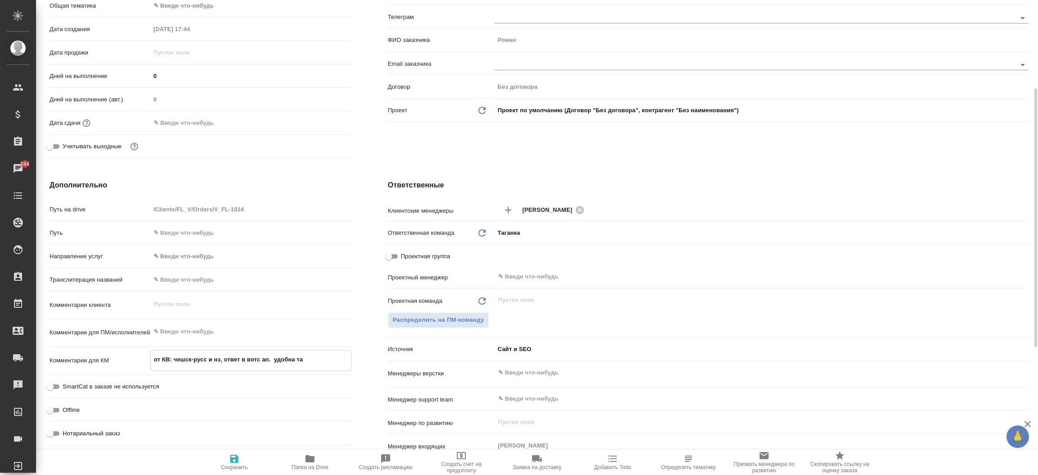
type textarea "x"
type textarea "от КВ: чешск-русс и нз, ответ в вотс ап. удобна таг"
type textarea "x"
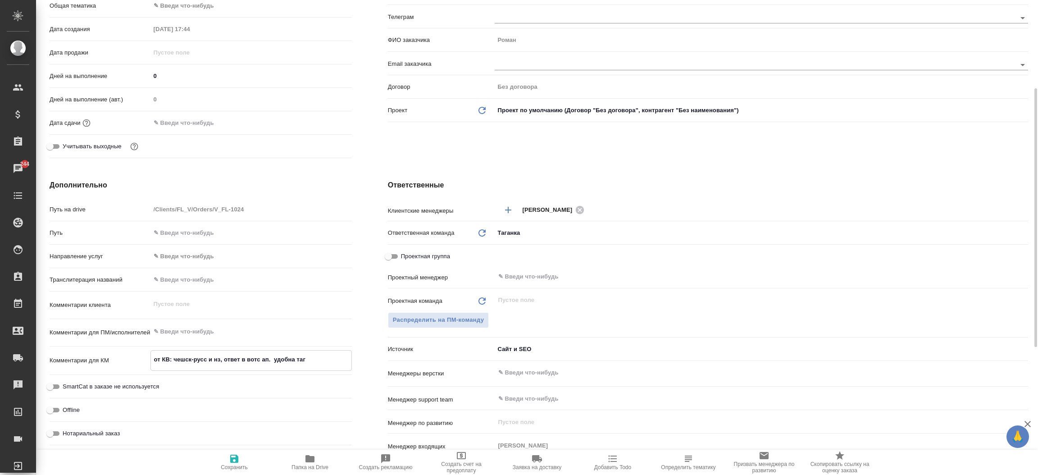
type textarea "x"
type textarea "от КВ: чешск-русс и нз, ответ в вотс ап. удобна тага"
type textarea "x"
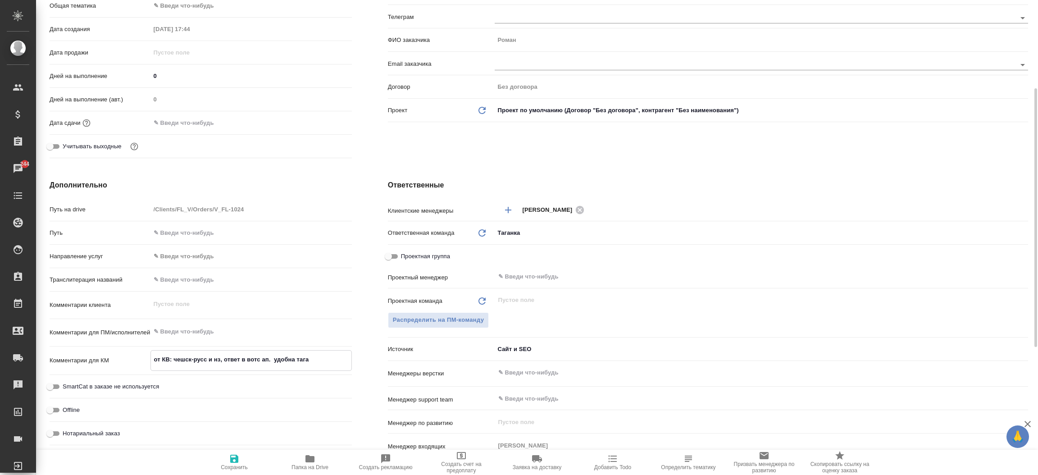
type textarea "от КВ: чешск-русс и нз, ответ в вотс ап. удобна таган"
type textarea "x"
type textarea "от КВ: чешск-русс и нз, ответ в вотс ап. удобна таганк"
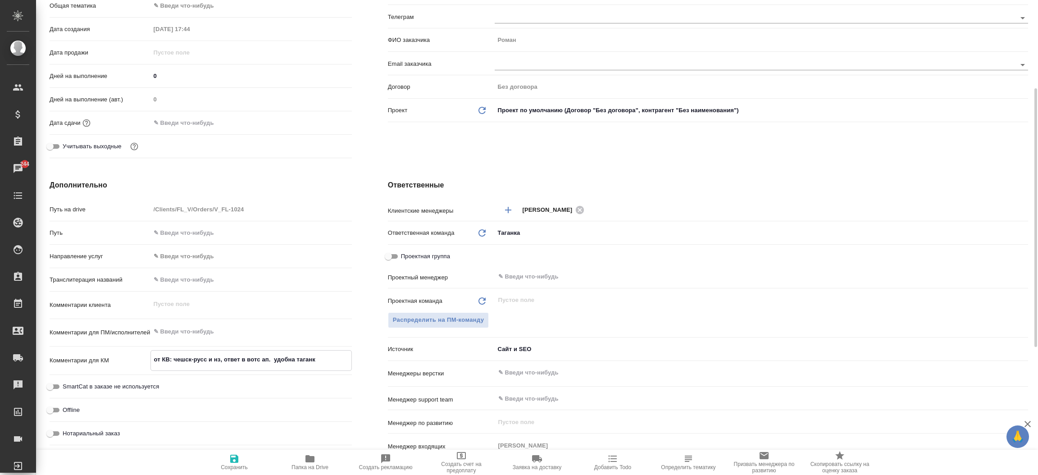
type textarea "x"
type textarea "от КВ: чешск-русс и нз, ответ в вотс ап. удобна таганка"
type textarea "x"
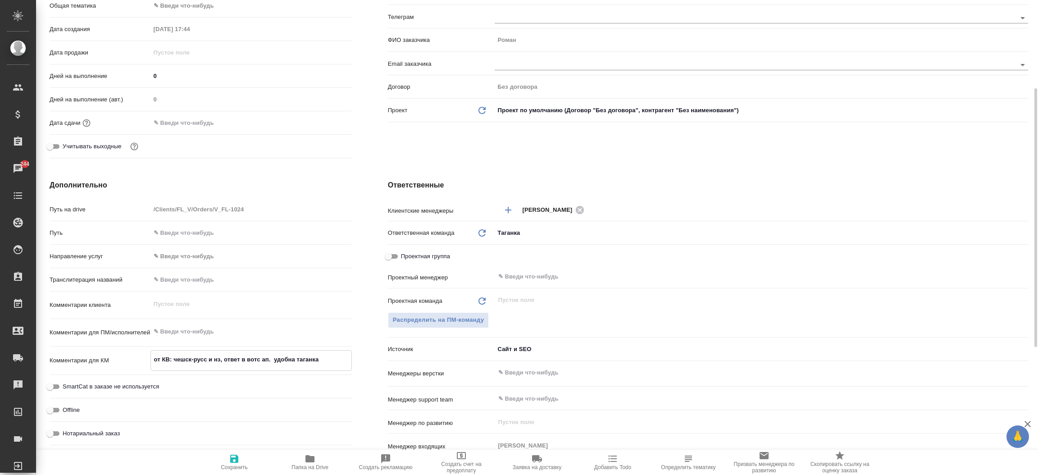
type textarea "x"
type textarea "от КВ: чешск-русс и нз, ответ в вотс ап. удобна таганка"
type textarea "x"
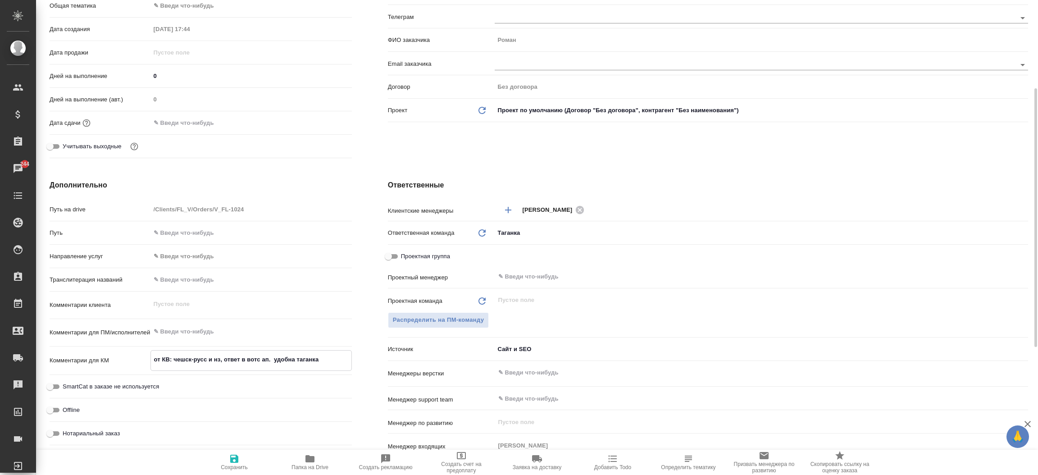
type textarea "x"
type textarea "от КВ: чешск-русс и нз, ответ в вотс ап. удобна таганка и"
type textarea "x"
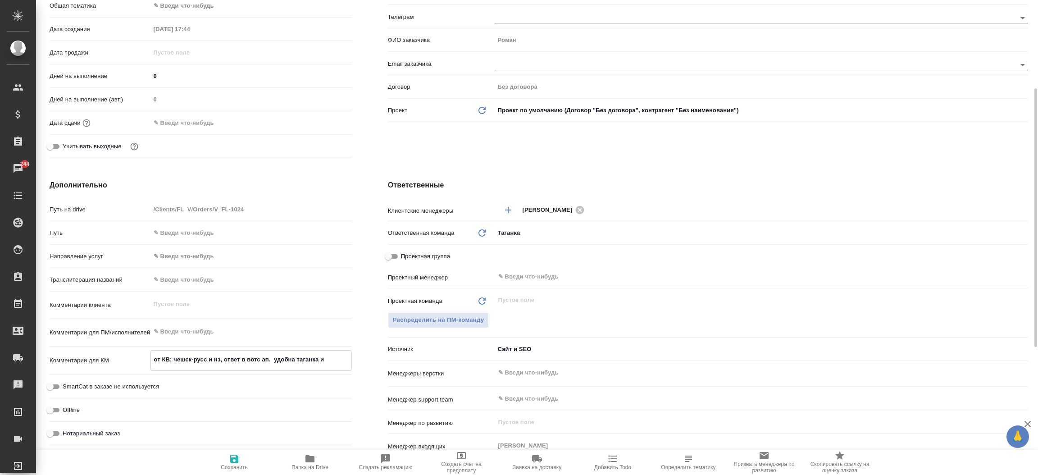
type textarea "от КВ: чешск-русс и нз, ответ в вотс ап. удобна таганка ил"
type textarea "x"
type textarea "от КВ: чешск-русс и нз, ответ в вотс ап. удобна таганка или"
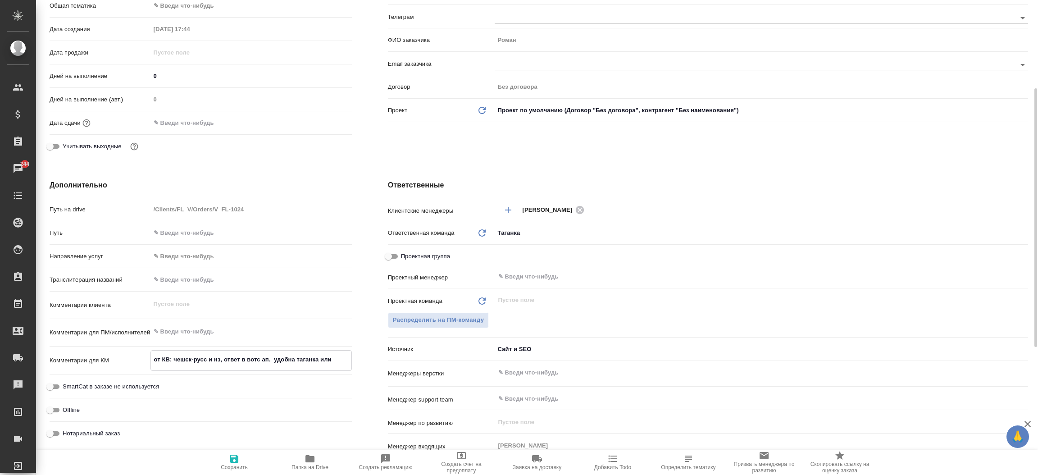
type textarea "x"
type textarea "от КВ: чешск-русс и нз, ответ в вотс ап. удобна таганка или"
type textarea "x"
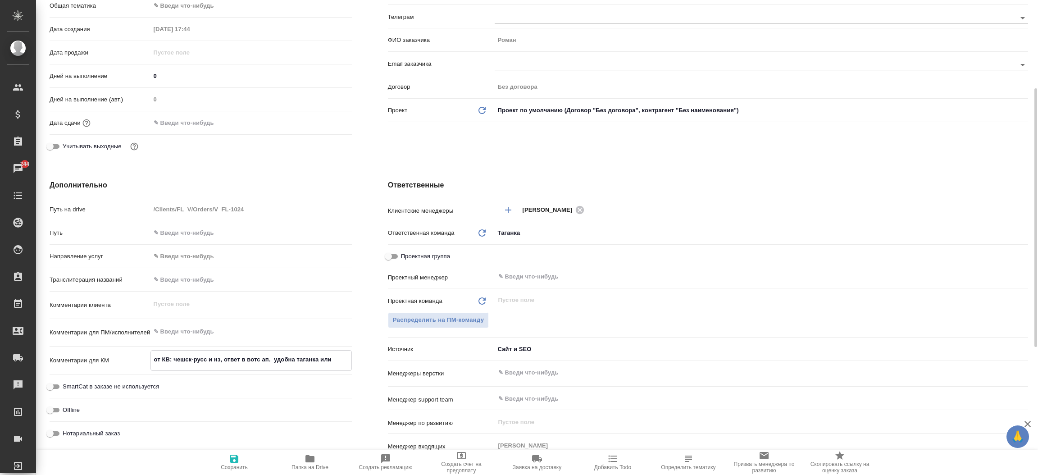
type textarea "x"
type textarea "от КВ: чешск-русс и нз, ответ в вотс ап. удобна таганка или б"
type textarea "x"
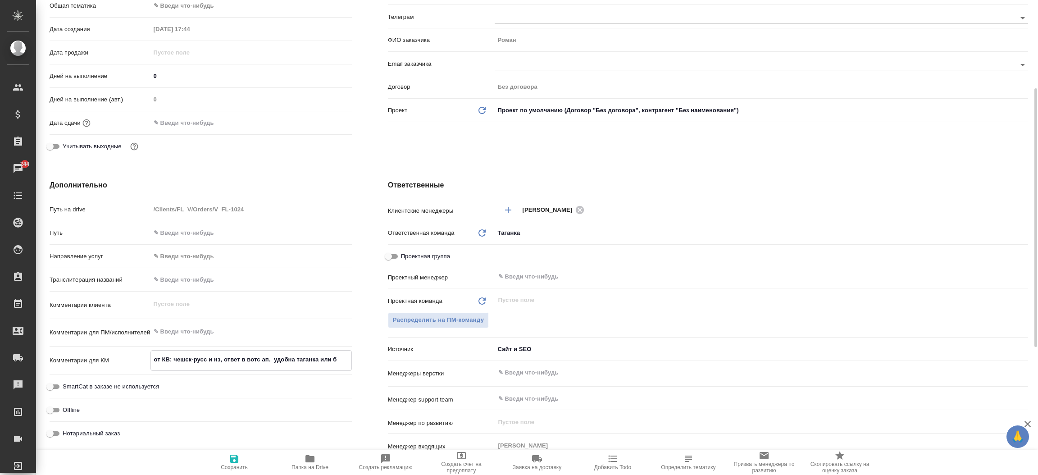
type textarea "x"
type textarea "от КВ: чешск-русс и нз, ответ в вотс ап. удобна таганка или бе"
type textarea "x"
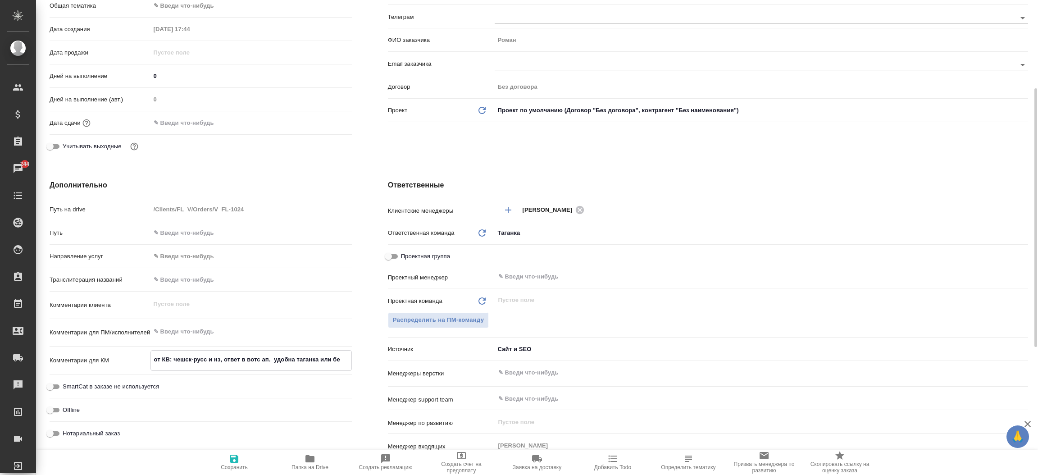
type textarea "от КВ: чешск-русс и нз, ответ в вотс ап. удобна таганка или бел"
type textarea "x"
type textarea "от КВ: чешск-русс и нз, ответ в вотс ап. удобна таганка или бело"
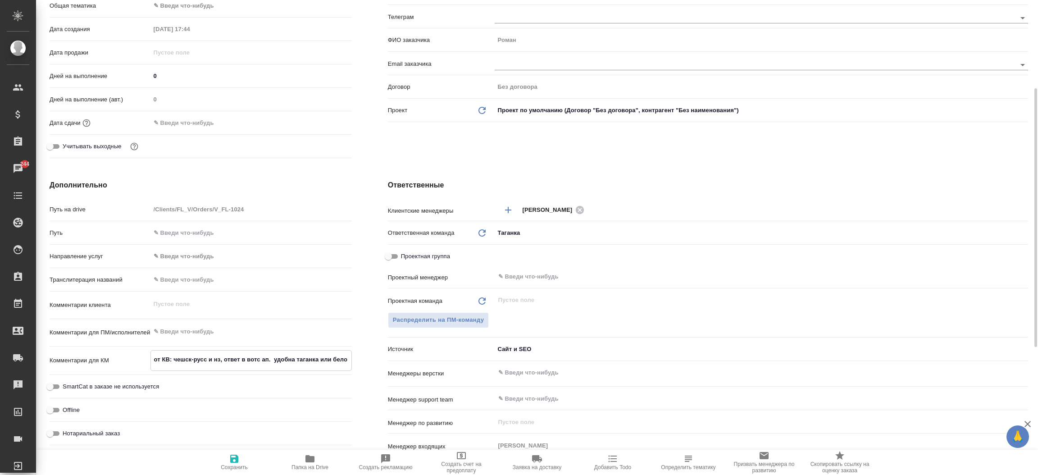
type textarea "x"
type textarea "от КВ: чешск-русс и нз, ответ в вотс ап. удобна таганка или белор"
type textarea "x"
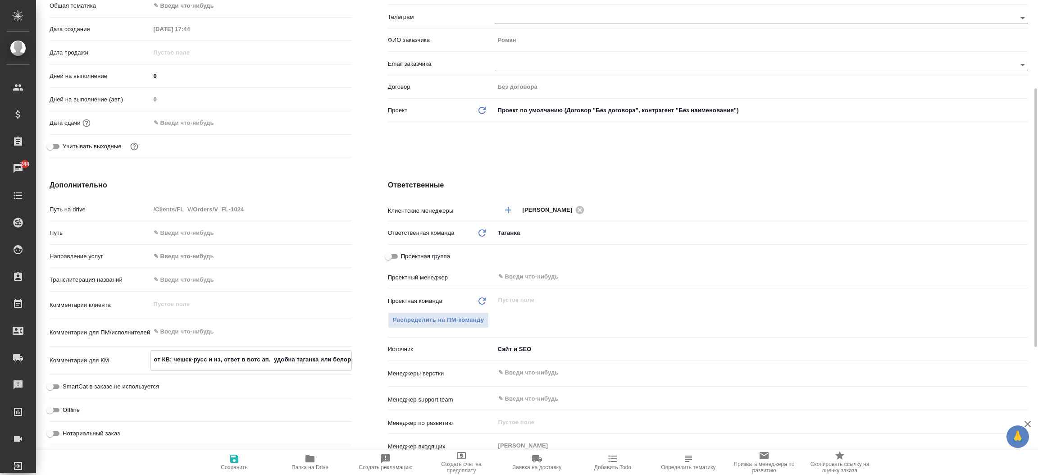
type textarea "x"
type textarea "от КВ: чешск-русс и нз, ответ в вотс ап. удобна таганка или белору"
type textarea "x"
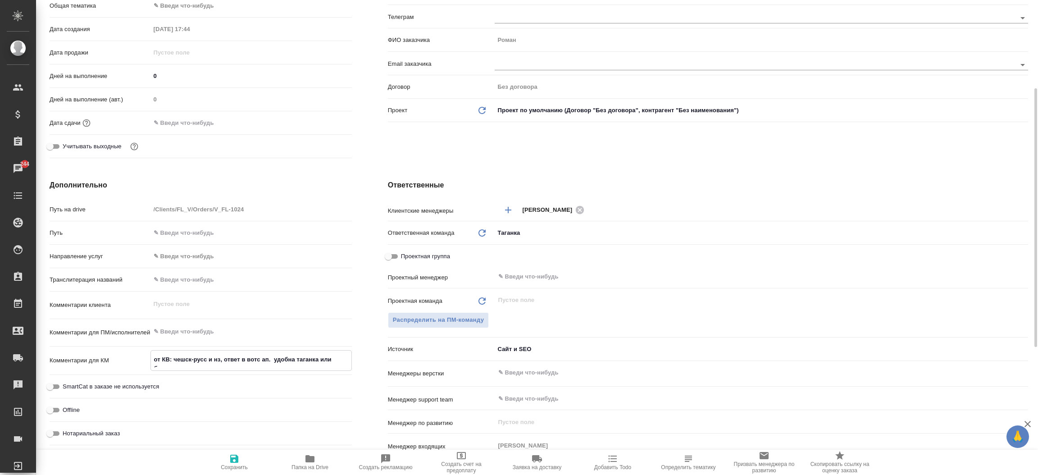
type textarea "x"
type textarea "от КВ: чешск-русс и нз, ответ в вотс ап. удобна таганка или белорус"
type textarea "x"
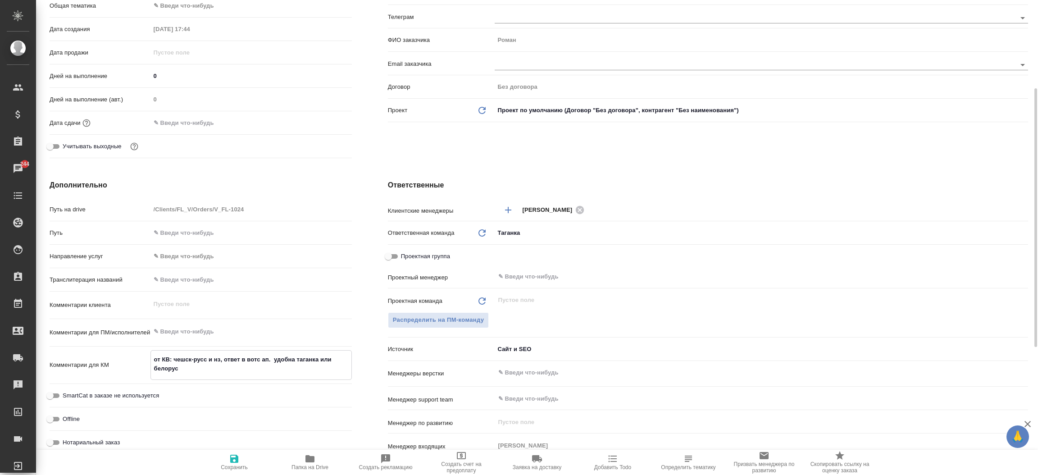
type textarea "от КВ: чешск-русс и нз, ответ в вотс ап. удобна таганка или белорусс"
type textarea "x"
type textarea "от КВ: чешск-русс и нз, ответ в вотс ап. удобна таганка или белорусск"
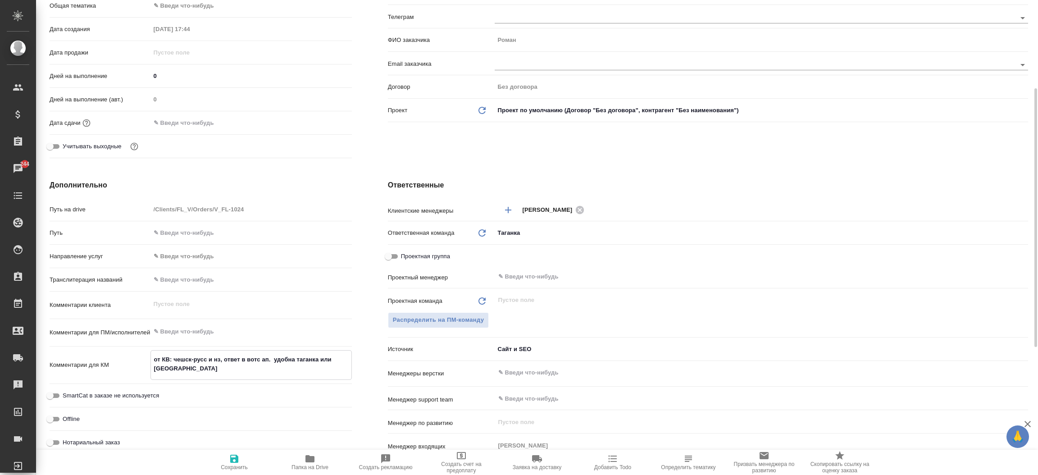
type textarea "x"
type textarea "от КВ: чешск-русс и нз, ответ в вотс ап. удобна таганка или белорусска"
type textarea "x"
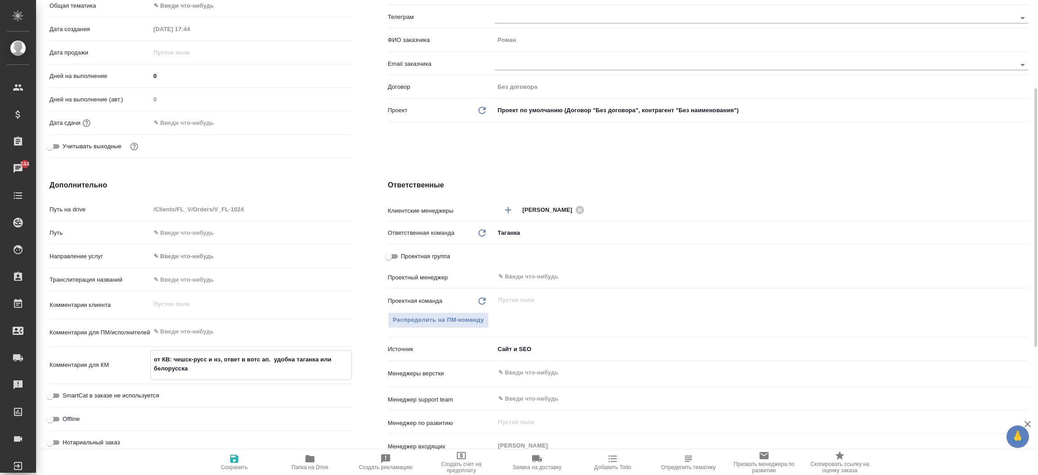
type textarea "x"
type textarea "от КВ: чешск-русс и нз, ответ в вотс ап. удобна таганка или белорусская"
type textarea "x"
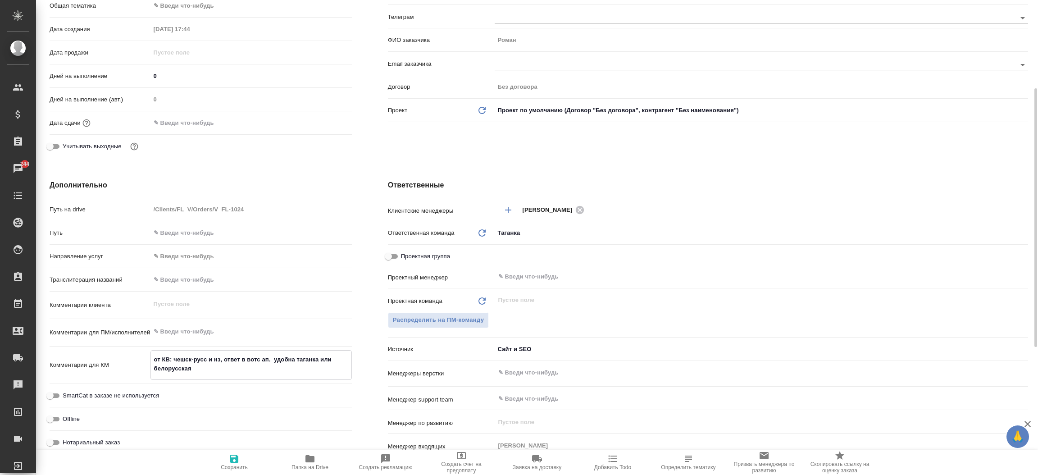
type textarea "x"
type textarea "от КВ: чешск-русс и нз, ответ в вотс ап. удобна таганка или белорусская"
type textarea "x"
click at [243, 463] on span "Сохранить" at bounding box center [234, 461] width 65 height 17
type textarea "x"
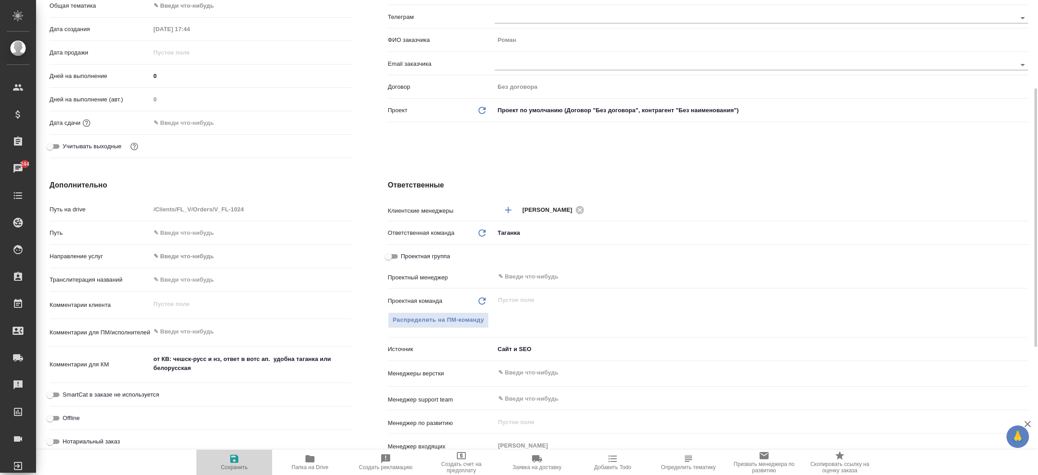
type textarea "x"
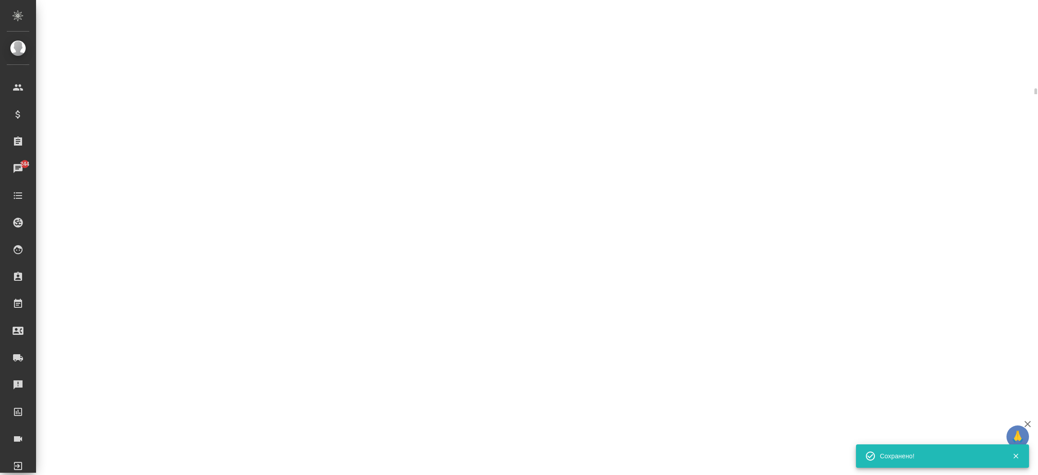
select select "RU"
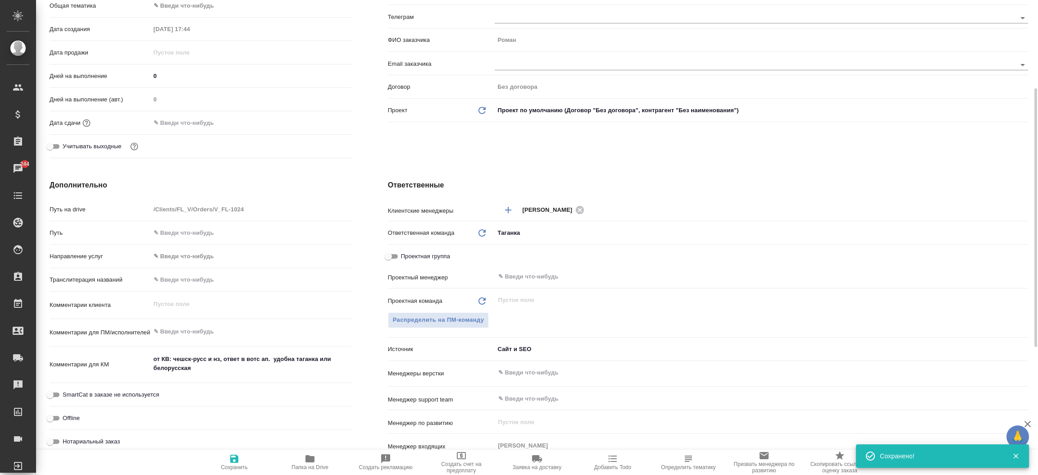
type textarea "x"
click at [354, 250] on div "Дополнительно Путь на drive /Clients/FL_V/Orders/V_FL-1024 Путь Направление усл…" at bounding box center [201, 344] width 338 height 364
click at [385, 36] on div "Клиент Телефон заказчика +79263333196 Телеграм ФИО заказчика Роман Email заказч…" at bounding box center [708, 57] width 676 height 245
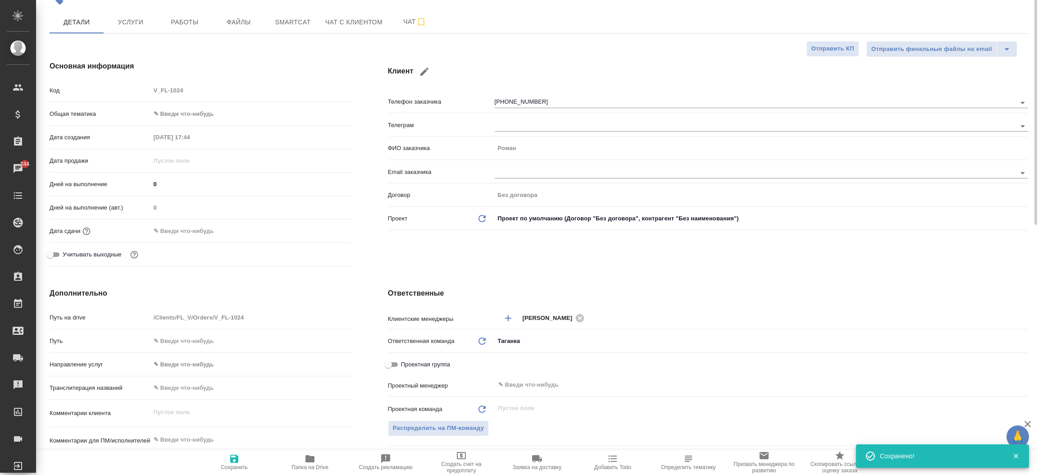
scroll to position [0, 0]
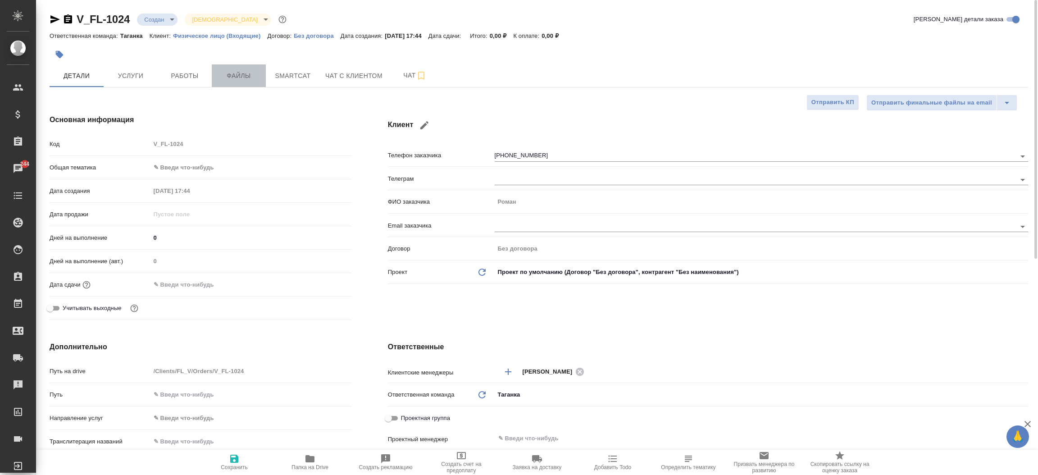
click at [238, 80] on span "Файлы" at bounding box center [238, 75] width 43 height 11
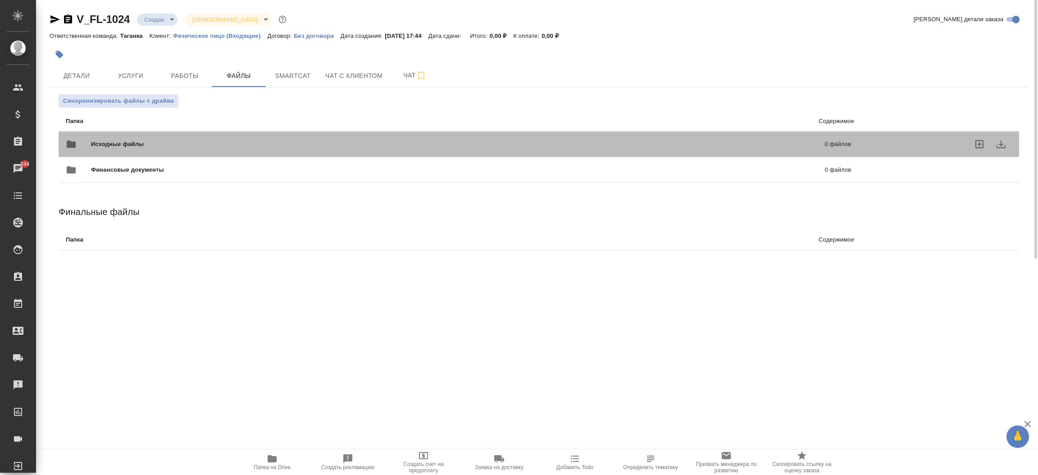
click at [142, 145] on span "Исходные файлы" at bounding box center [287, 144] width 393 height 9
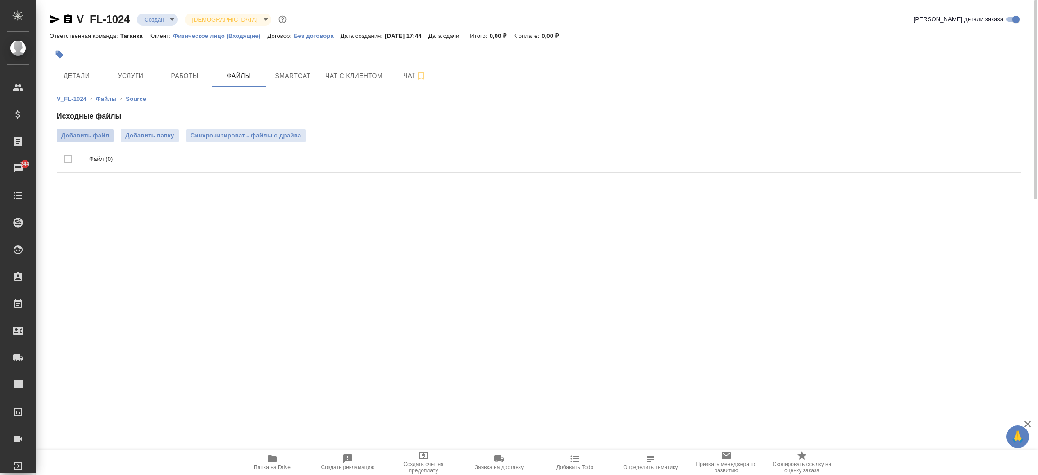
click at [93, 133] on span "Добавить файл" at bounding box center [85, 135] width 48 height 9
click at [0, 0] on input "Добавить файл" at bounding box center [0, 0] width 0 height 0
click at [67, 72] on span "Детали" at bounding box center [76, 75] width 43 height 11
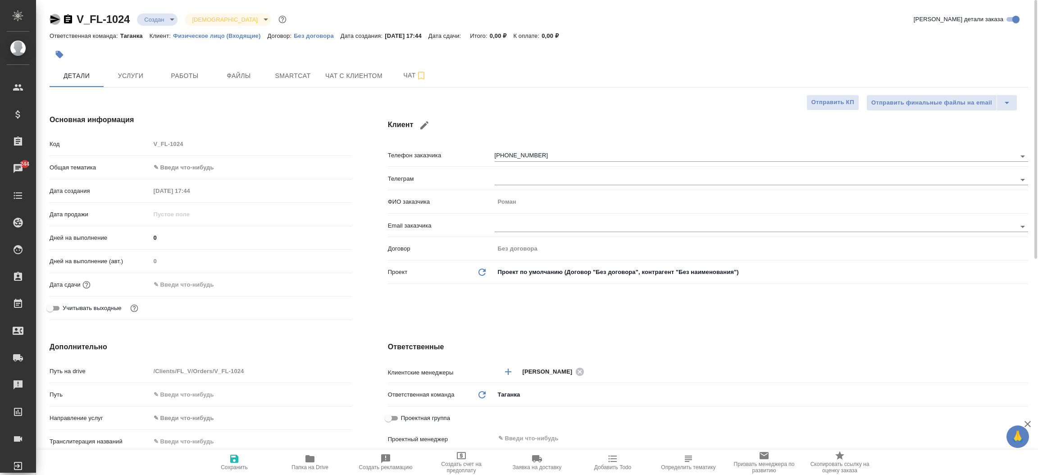
click at [50, 23] on icon "button" at bounding box center [54, 19] width 9 height 8
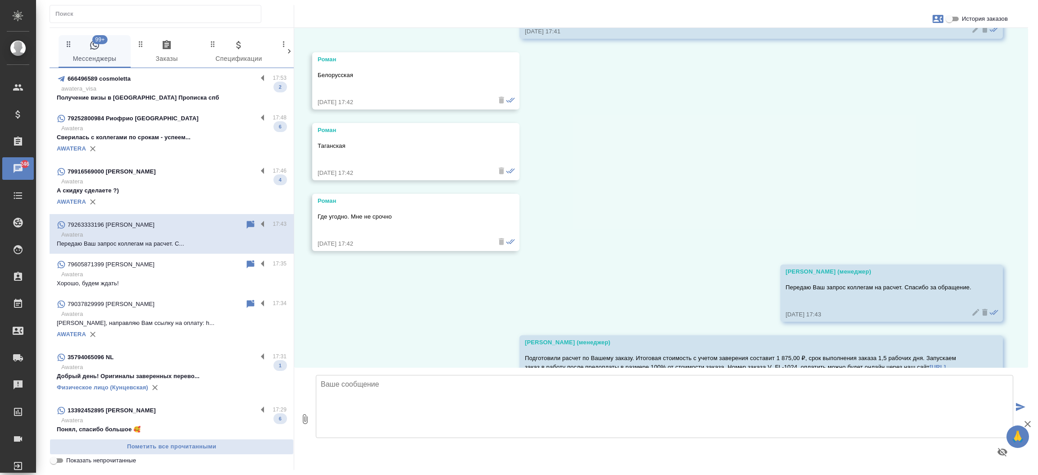
scroll to position [545, 0]
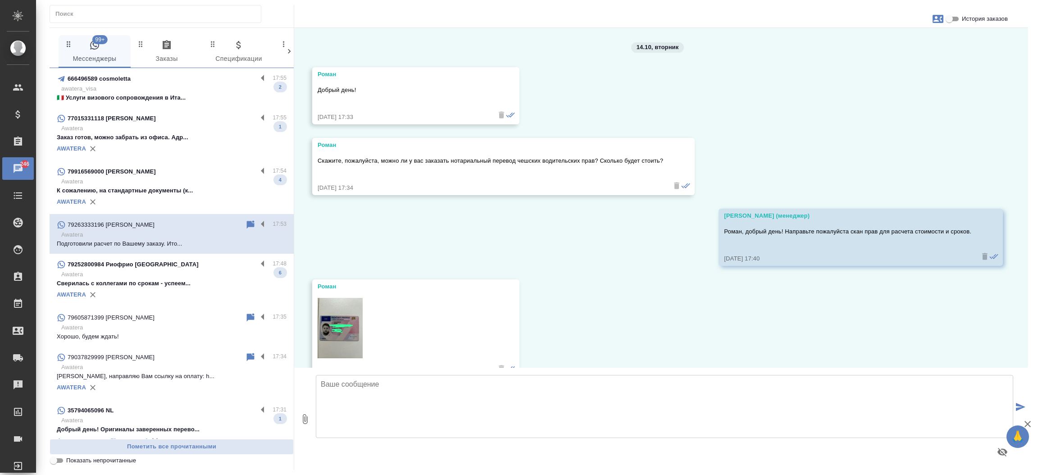
scroll to position [545, 0]
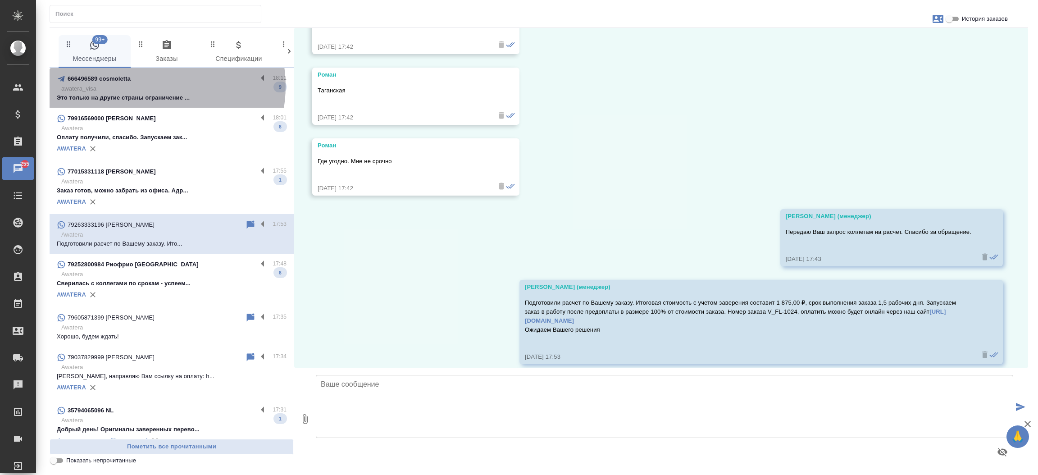
click at [150, 86] on p "awatera_visa" at bounding box center [173, 88] width 225 height 9
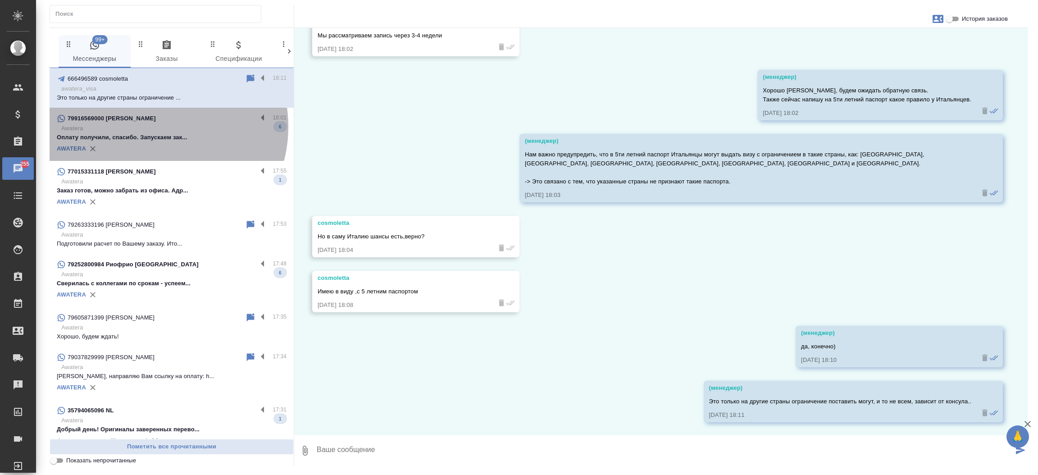
click at [151, 127] on p "Awatera" at bounding box center [173, 128] width 225 height 9
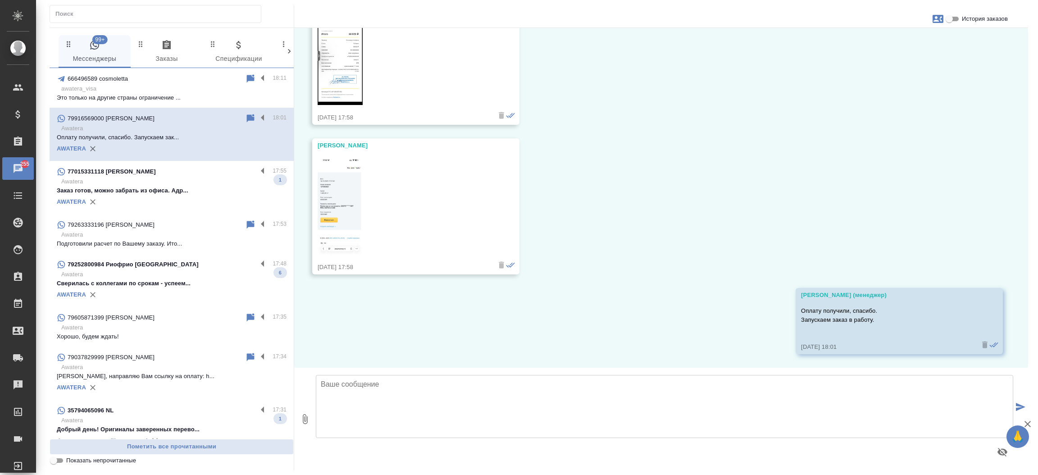
scroll to position [633, 0]
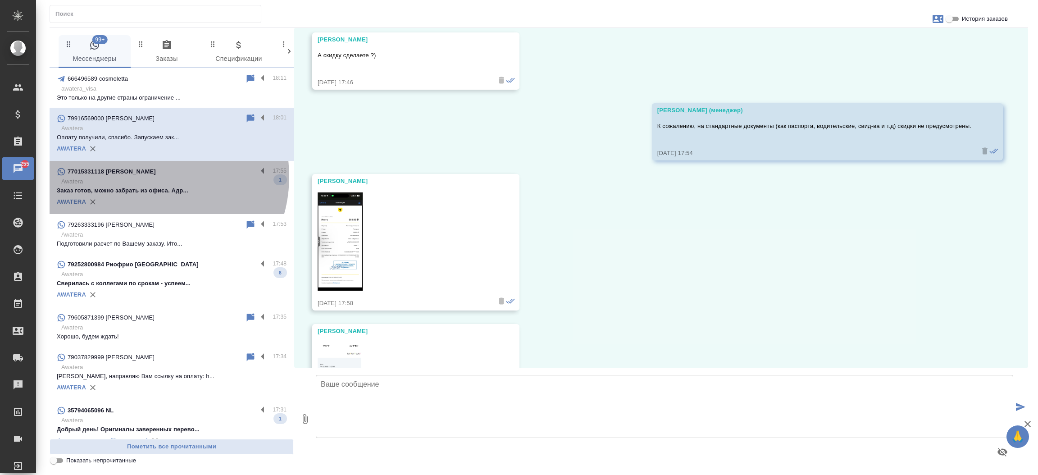
click at [150, 177] on div "77015331118 [PERSON_NAME]" at bounding box center [157, 171] width 200 height 11
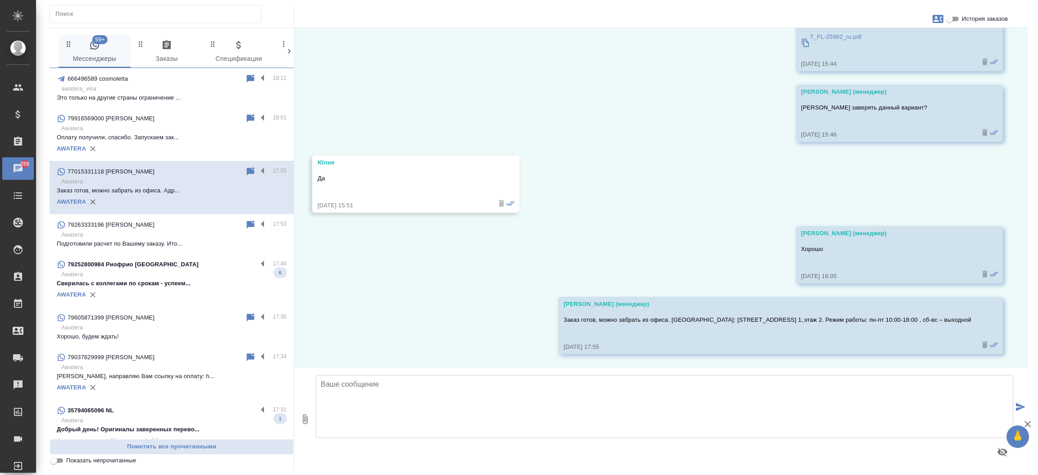
scroll to position [194, 0]
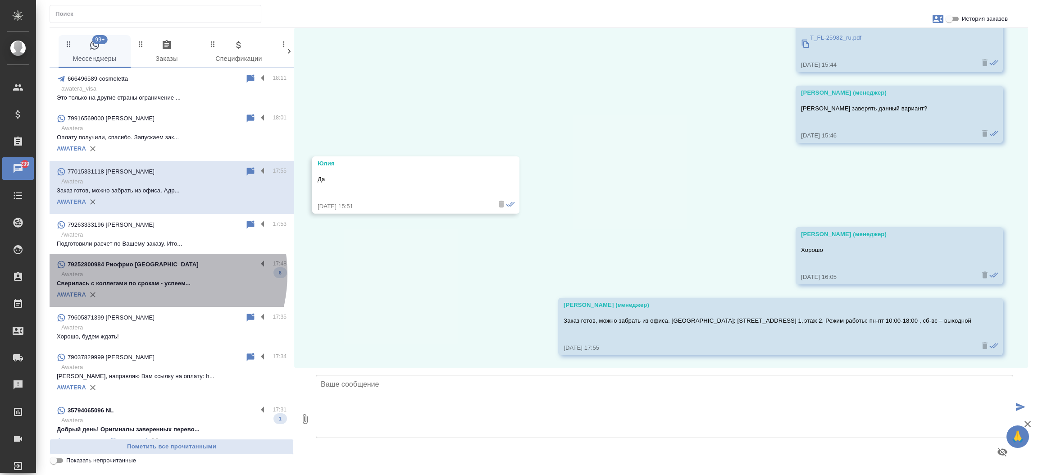
click at [137, 274] on p "Awatera" at bounding box center [173, 274] width 225 height 9
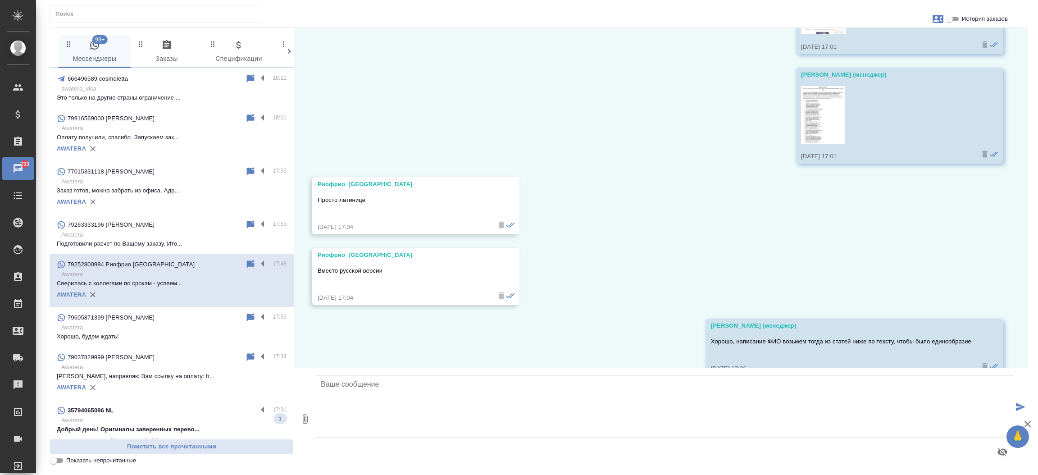
scroll to position [1080, 0]
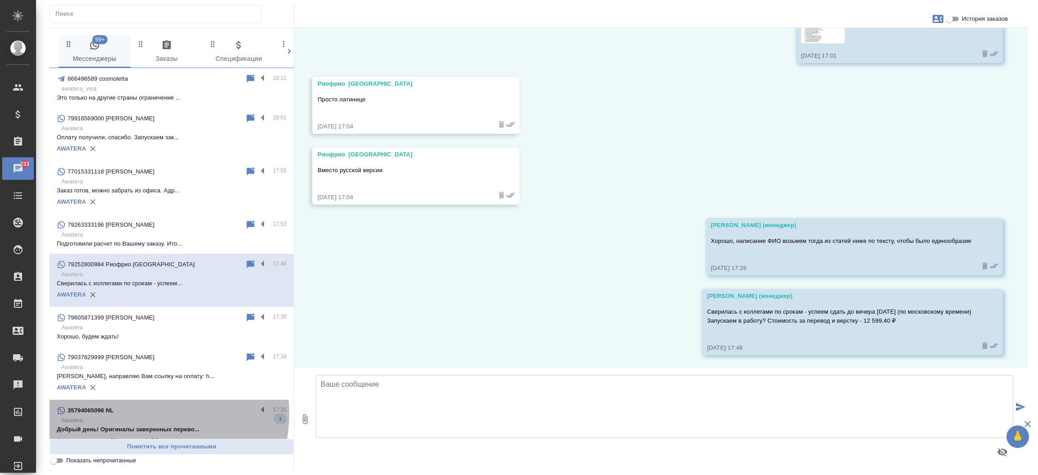
click at [132, 413] on div "35794065096 NL" at bounding box center [157, 410] width 200 height 11
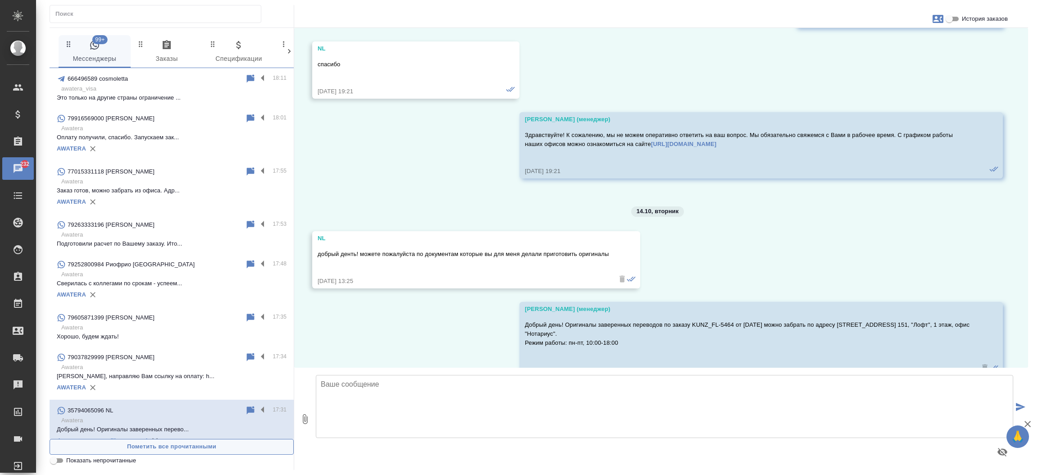
scroll to position [2680, 0]
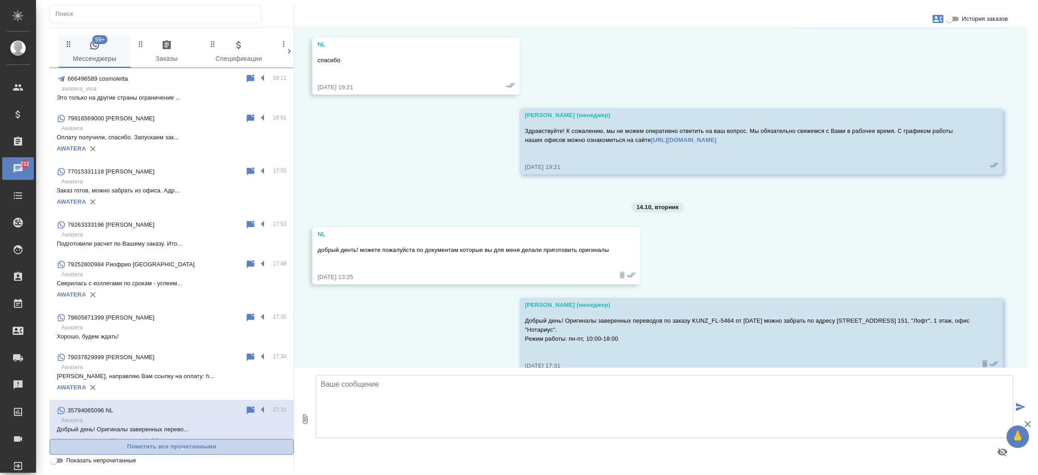
click at [121, 447] on span "Пометить все прочитанными" at bounding box center [172, 447] width 234 height 10
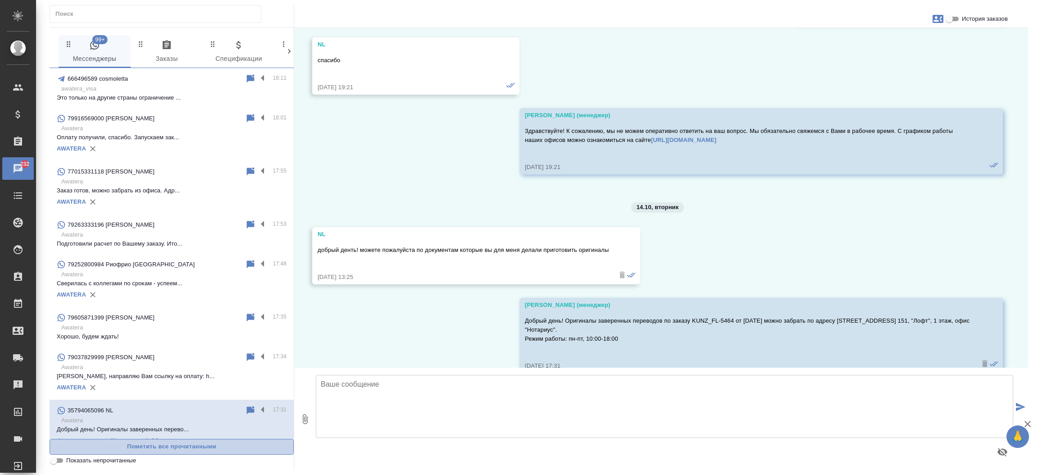
click at [121, 447] on span "Пометить все прочитанными" at bounding box center [172, 447] width 234 height 10
